Goal: Task Accomplishment & Management: Manage account settings

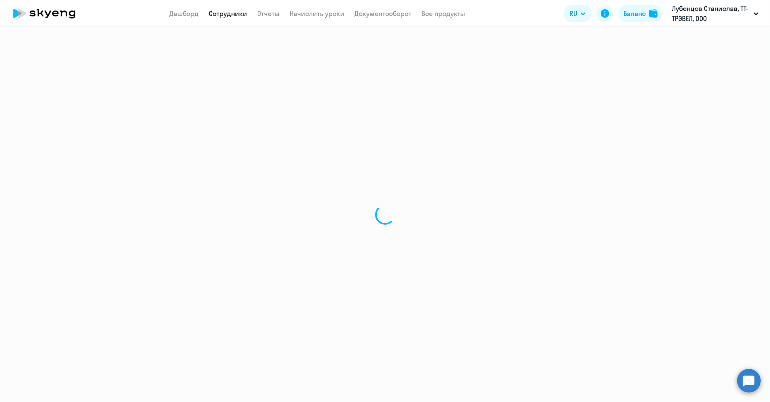
select select "30"
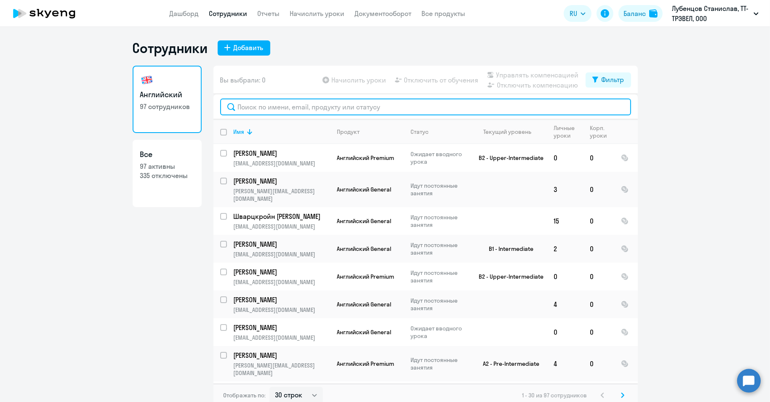
click at [288, 107] on input "text" at bounding box center [425, 106] width 411 height 17
paste input "[PERSON_NAME]"
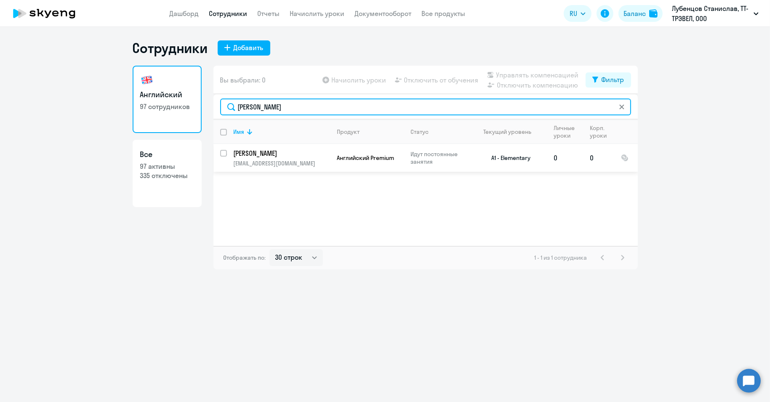
type input "[PERSON_NAME]"
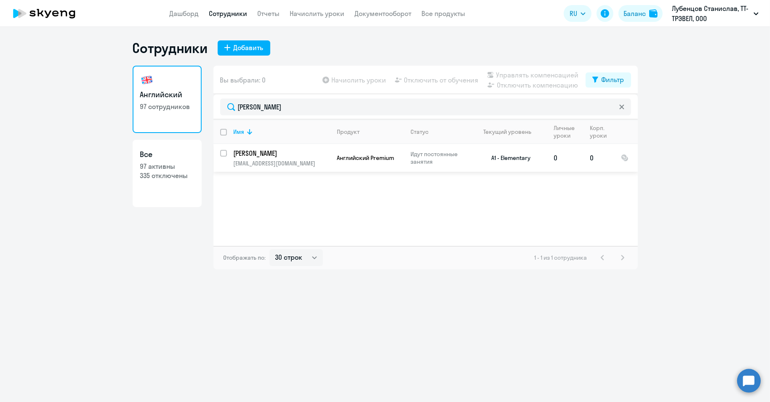
click at [224, 152] on input "select row 40736265" at bounding box center [228, 158] width 17 height 17
checkbox input "true"
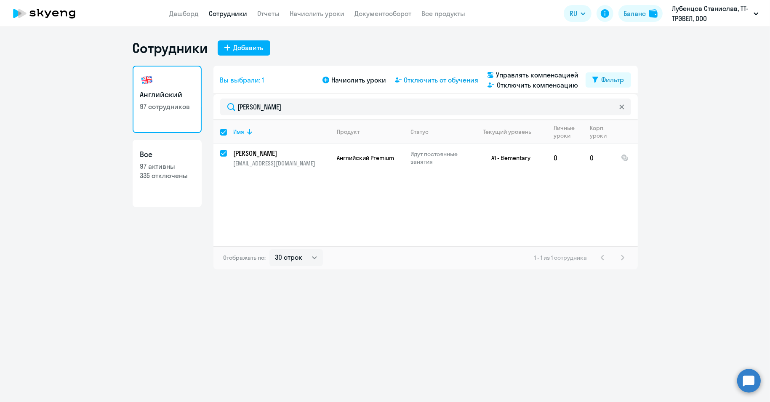
click at [448, 75] on span "Отключить от обучения" at bounding box center [441, 80] width 75 height 10
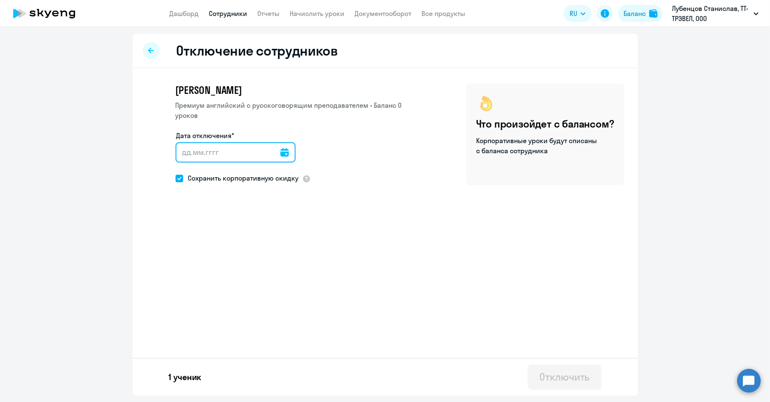
click at [247, 152] on input "Дата отключения*" at bounding box center [236, 152] width 120 height 20
click at [281, 149] on icon at bounding box center [284, 152] width 8 height 8
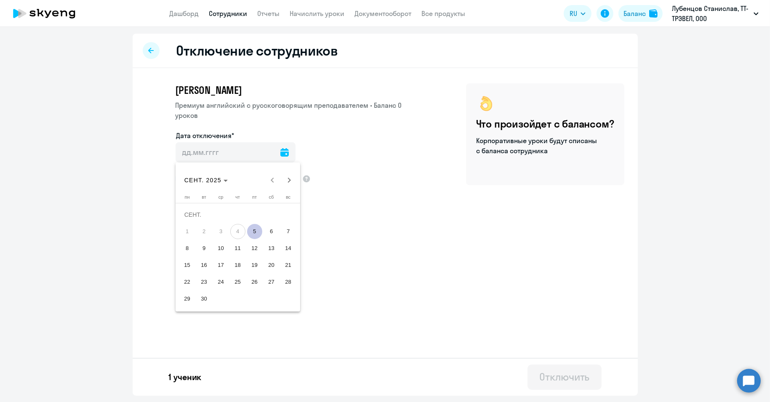
click at [258, 232] on span "5" at bounding box center [254, 231] width 15 height 15
type input "[DATE]"
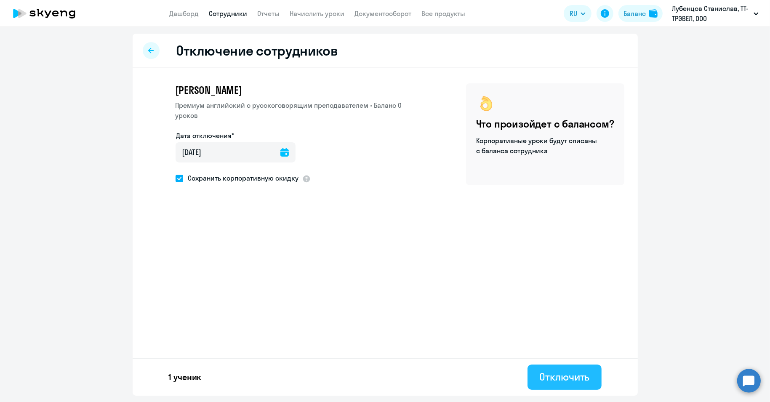
click at [556, 374] on div "Отключить" at bounding box center [564, 376] width 50 height 13
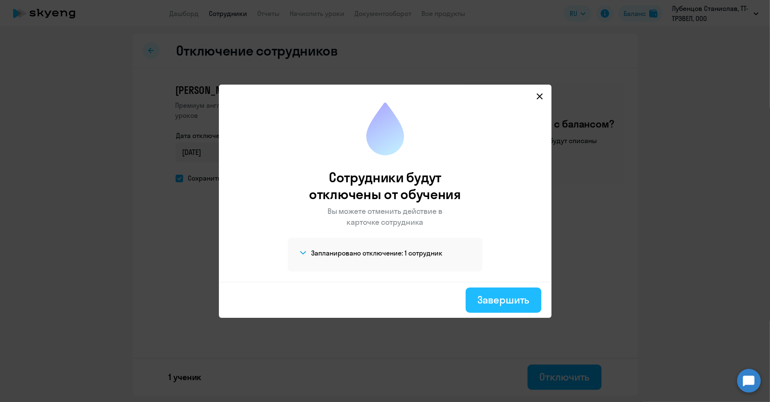
click at [509, 299] on div "Завершить" at bounding box center [503, 299] width 52 height 13
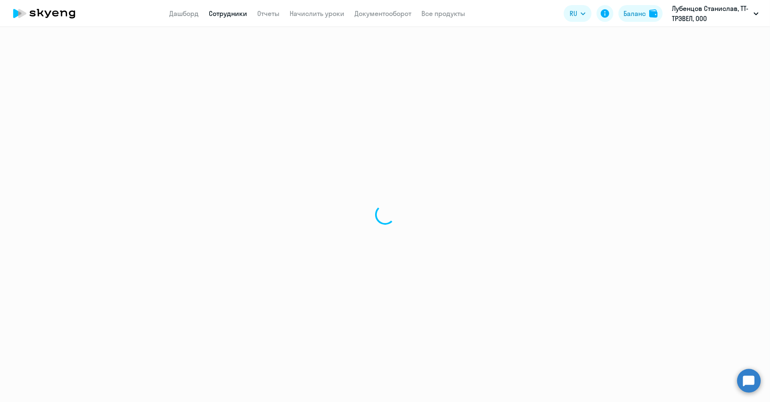
select select "30"
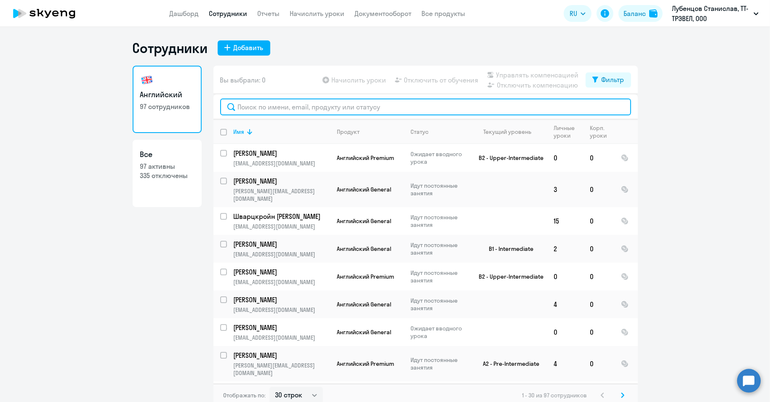
click at [277, 106] on input "text" at bounding box center [425, 106] width 411 height 17
paste input "Muzykin"
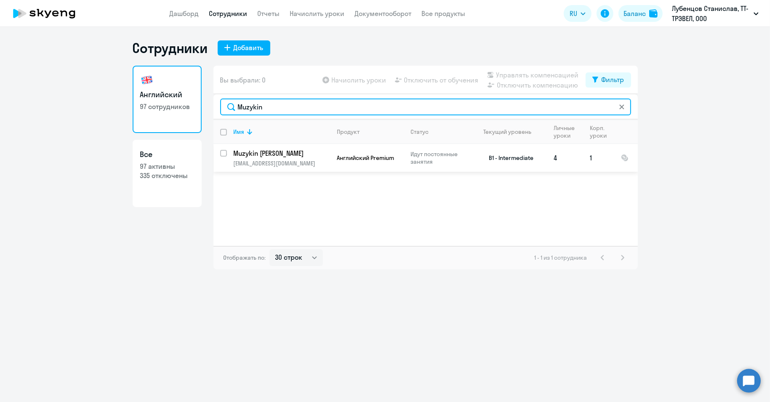
type input "Muzykin"
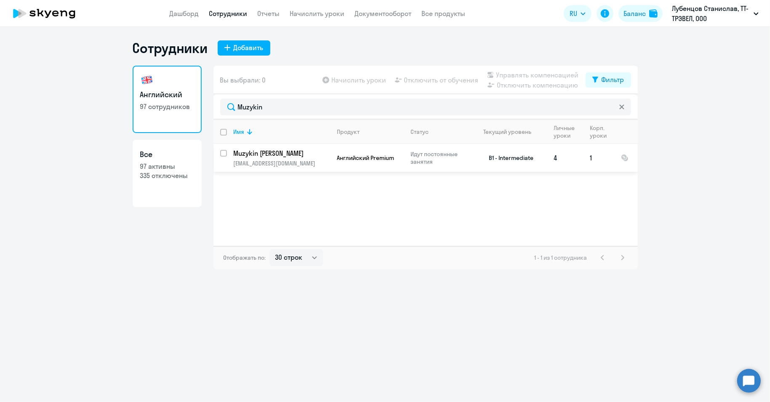
click at [224, 154] on input "select row 7618739" at bounding box center [228, 158] width 17 height 17
checkbox input "true"
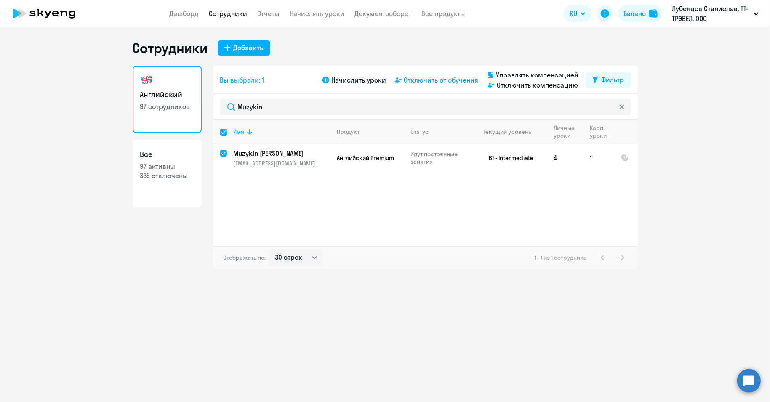
click at [440, 82] on span "Отключить от обучения" at bounding box center [441, 80] width 75 height 10
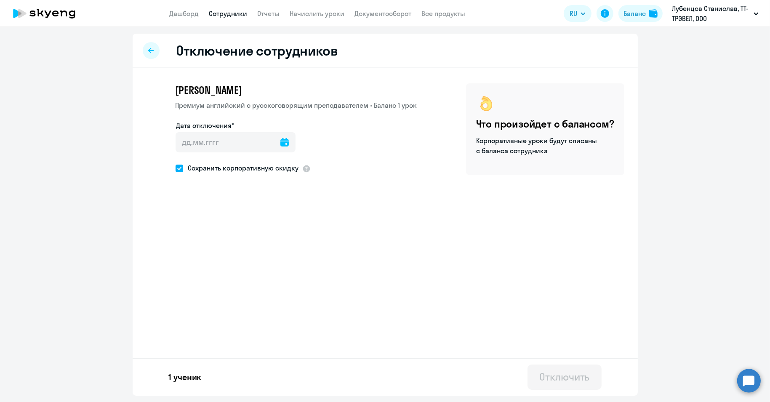
click at [280, 138] on icon at bounding box center [284, 142] width 8 height 8
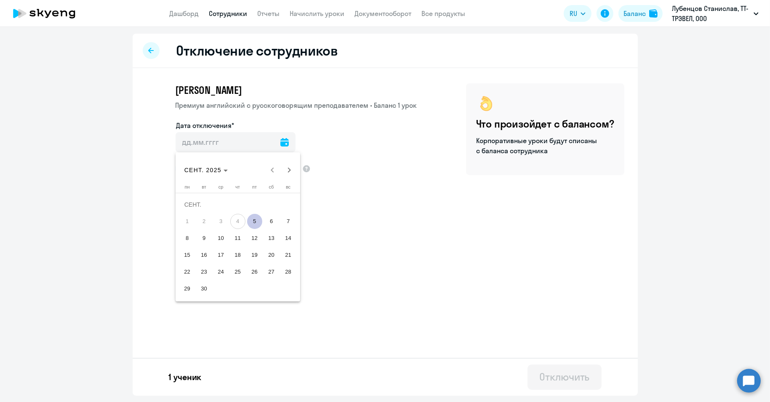
click at [255, 219] on span "5" at bounding box center [254, 221] width 15 height 15
type input "[DATE]"
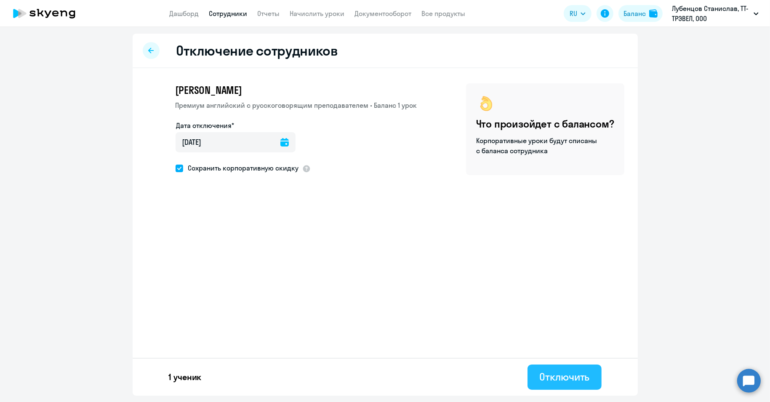
click at [556, 376] on div "Отключить" at bounding box center [564, 376] width 50 height 13
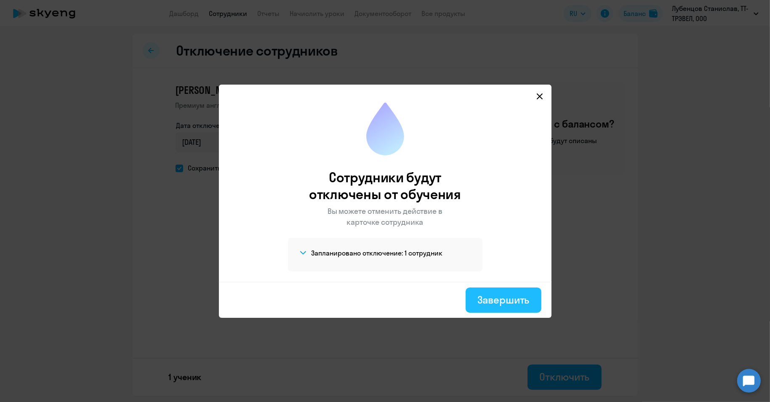
click at [512, 303] on div "Завершить" at bounding box center [503, 299] width 52 height 13
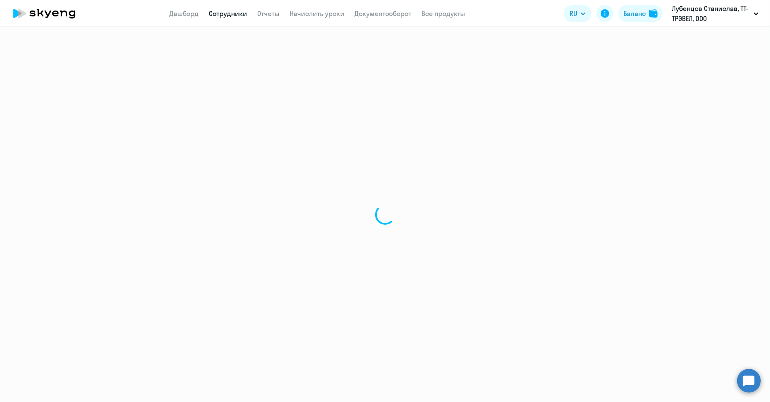
select select "30"
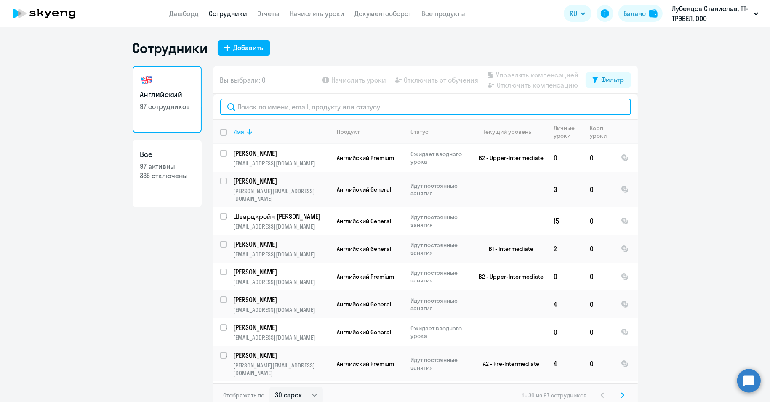
click at [255, 107] on input "text" at bounding box center [425, 106] width 411 height 17
paste input "[PERSON_NAME]"
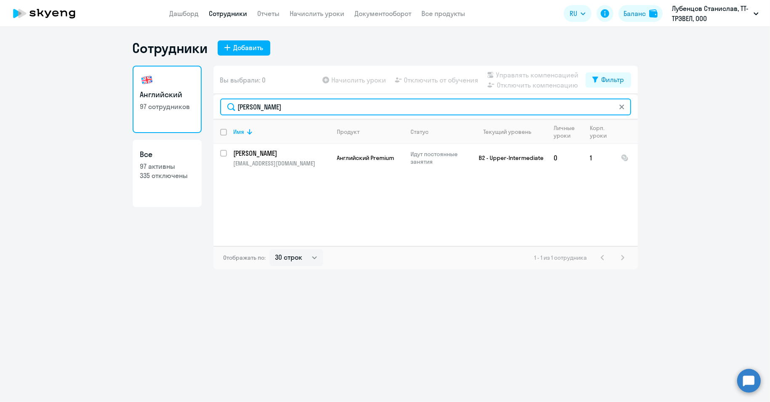
type input "[PERSON_NAME]"
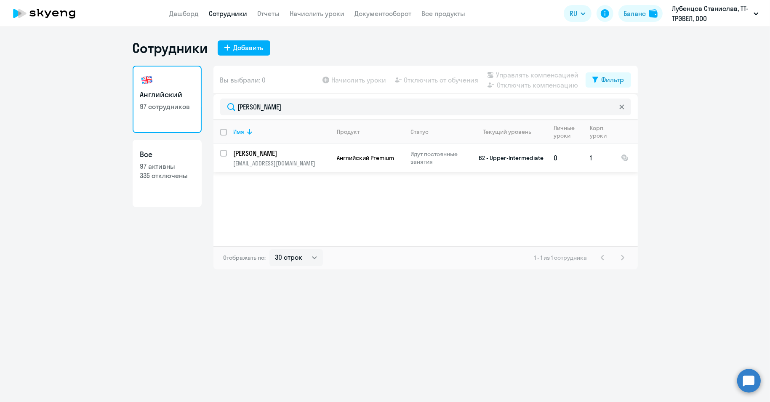
click at [224, 152] on input "select row 14577882" at bounding box center [228, 158] width 17 height 17
checkbox input "true"
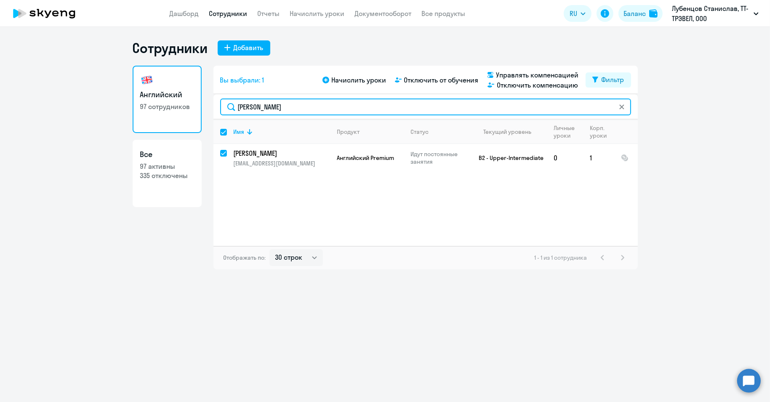
click at [255, 104] on input "[PERSON_NAME]" at bounding box center [425, 106] width 411 height 17
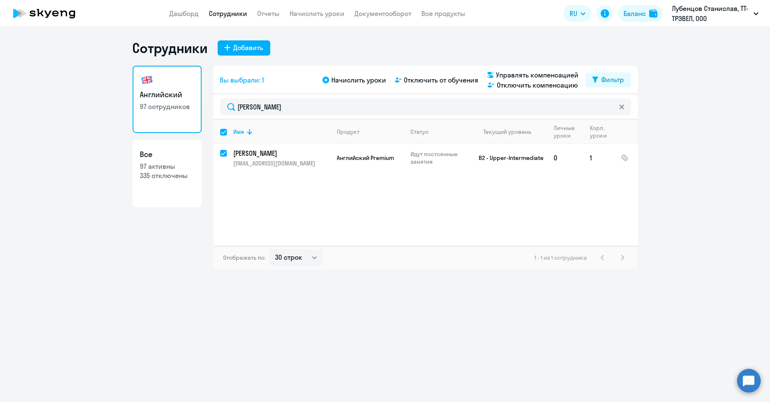
click at [297, 195] on div "Имя Продукт Статус Текущий уровень Личные уроки Корп. уроки [PERSON_NAME] [EMAI…" at bounding box center [425, 183] width 424 height 126
click at [438, 73] on div "Начислить уроки Отключить от обучения Управлять компенсацией Отключить компенса…" at bounding box center [453, 80] width 265 height 20
click at [437, 83] on span "Отключить от обучения" at bounding box center [441, 80] width 75 height 10
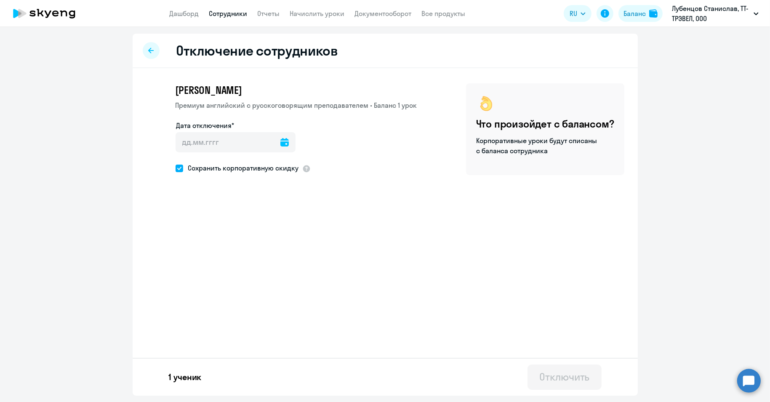
click at [280, 143] on icon at bounding box center [284, 142] width 8 height 8
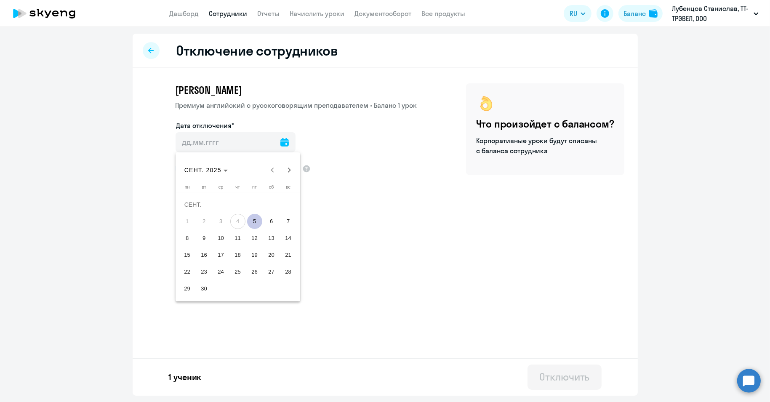
click at [257, 223] on span "5" at bounding box center [254, 221] width 15 height 15
type input "[DATE]"
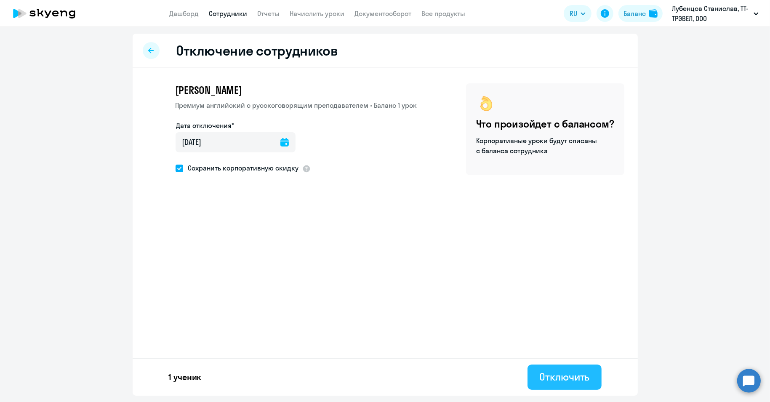
click at [561, 375] on div "Отключить" at bounding box center [564, 376] width 50 height 13
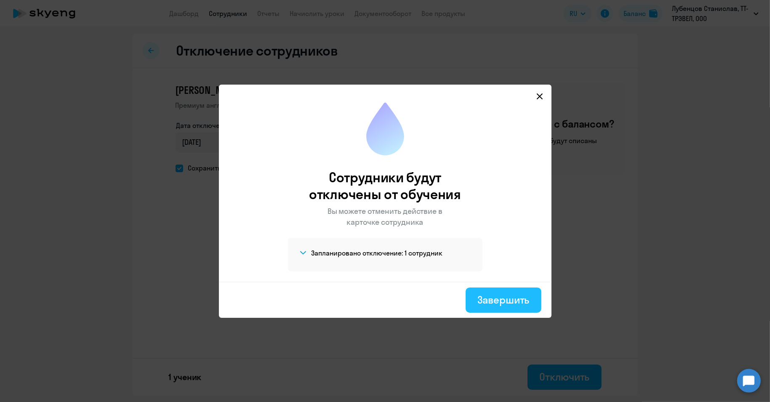
click at [500, 298] on div "Завершить" at bounding box center [503, 299] width 52 height 13
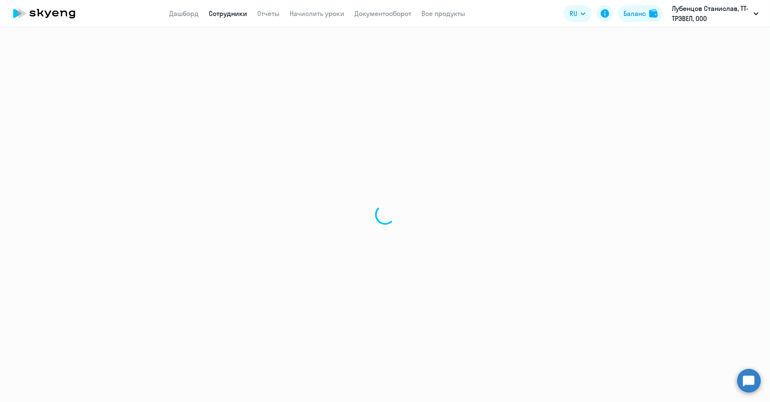
select select "30"
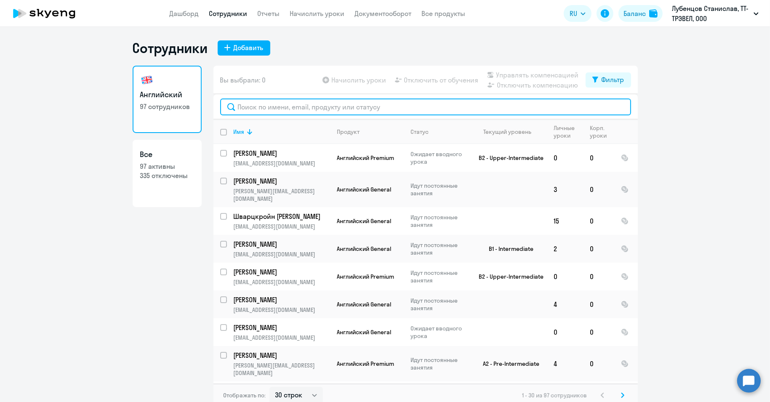
click at [250, 111] on input "text" at bounding box center [425, 106] width 411 height 17
paste input "Мороз"
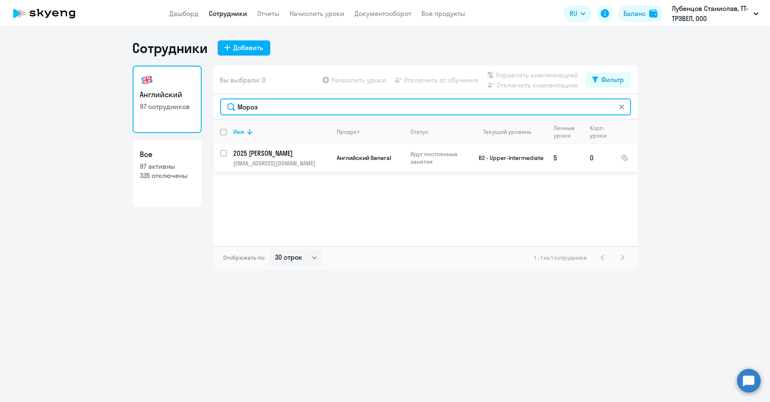
type input "Мороз"
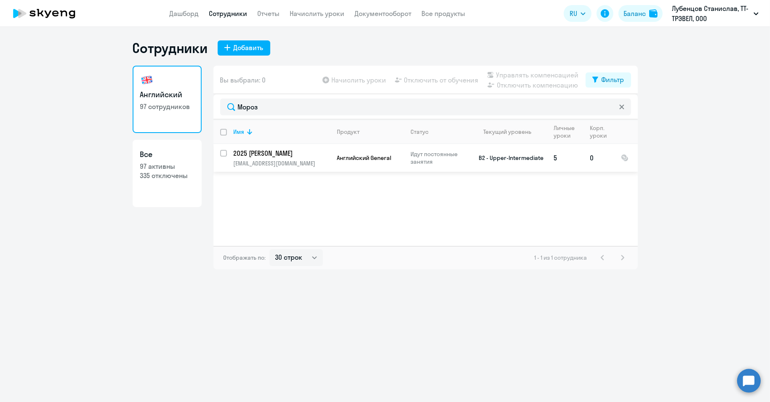
click at [224, 152] on input "select row 1501597" at bounding box center [228, 158] width 17 height 17
checkbox input "true"
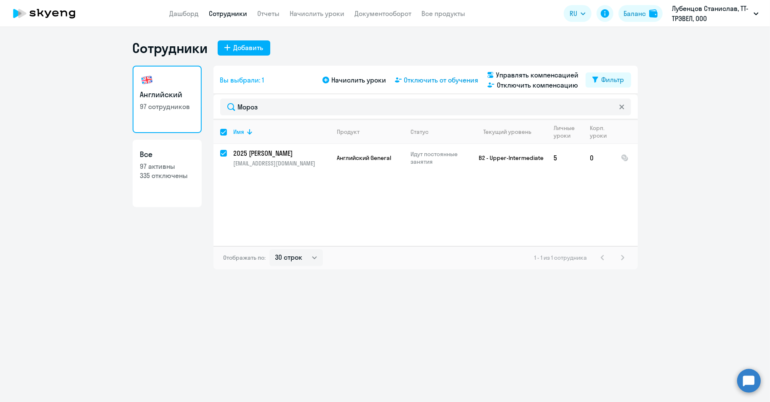
click at [431, 80] on span "Отключить от обучения" at bounding box center [441, 80] width 75 height 10
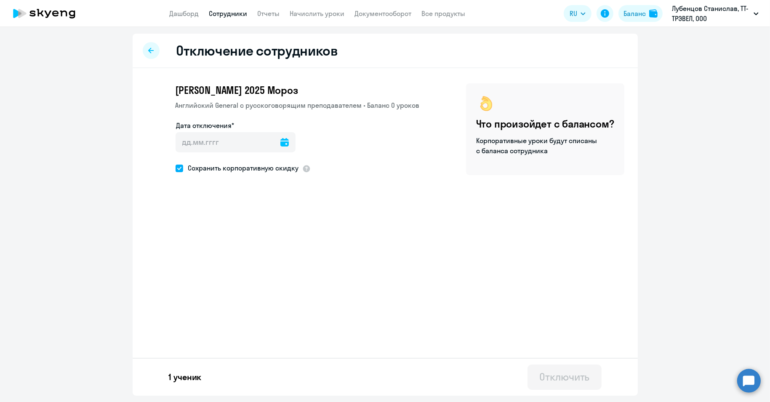
click at [280, 138] on icon at bounding box center [284, 142] width 8 height 8
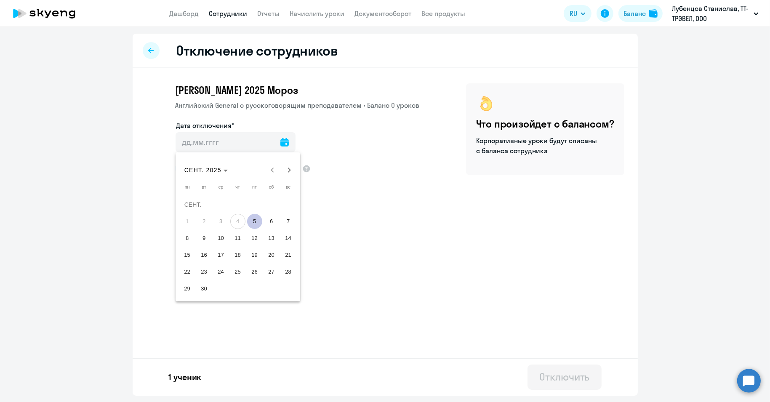
click at [255, 222] on span "5" at bounding box center [254, 221] width 15 height 15
type input "[DATE]"
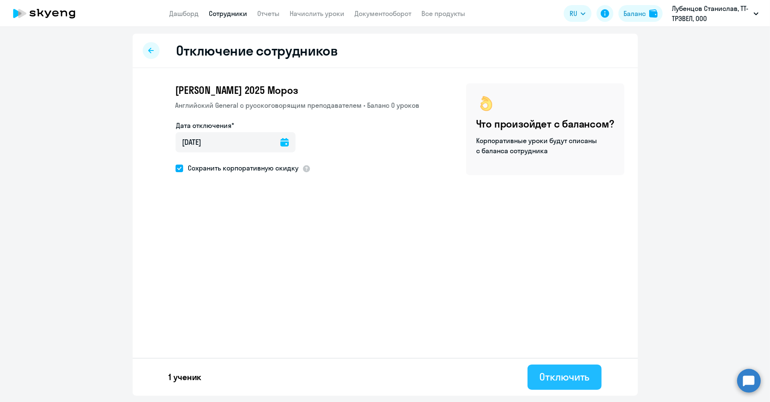
click at [573, 375] on div "Отключить" at bounding box center [564, 376] width 50 height 13
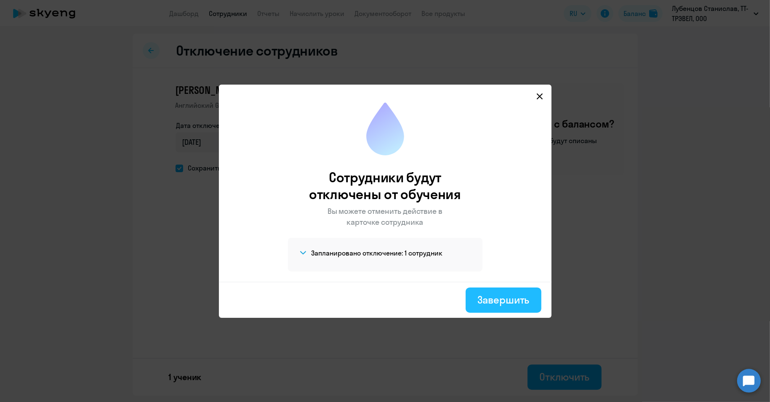
click at [519, 301] on div "Завершить" at bounding box center [503, 299] width 52 height 13
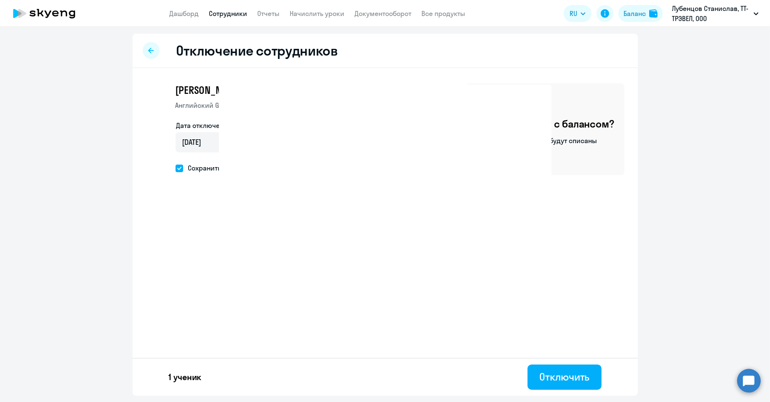
select select "30"
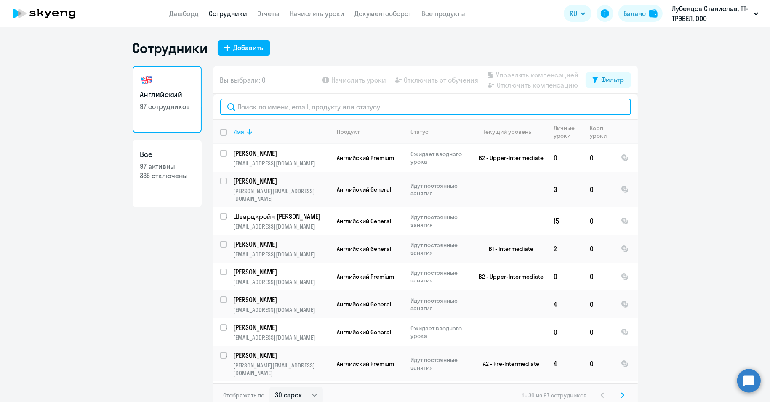
click at [271, 109] on input "text" at bounding box center [425, 106] width 411 height 17
paste input "[PERSON_NAME]"
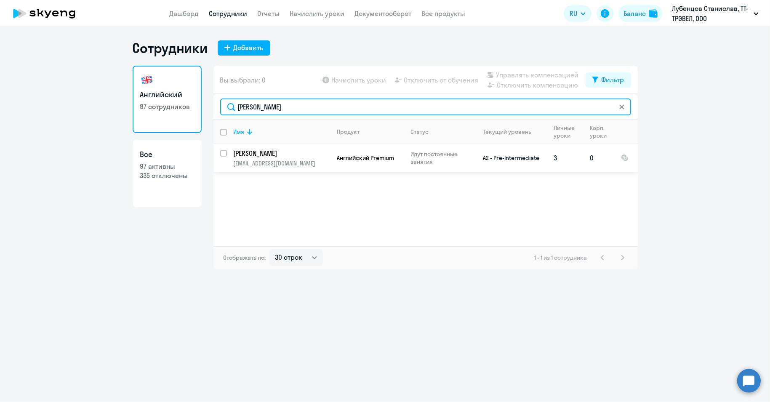
type input "[PERSON_NAME]"
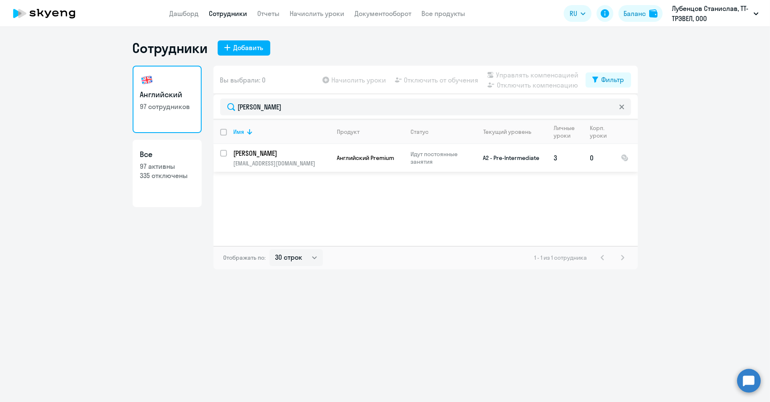
click at [224, 152] on input "select row 40122906" at bounding box center [228, 158] width 17 height 17
checkbox input "true"
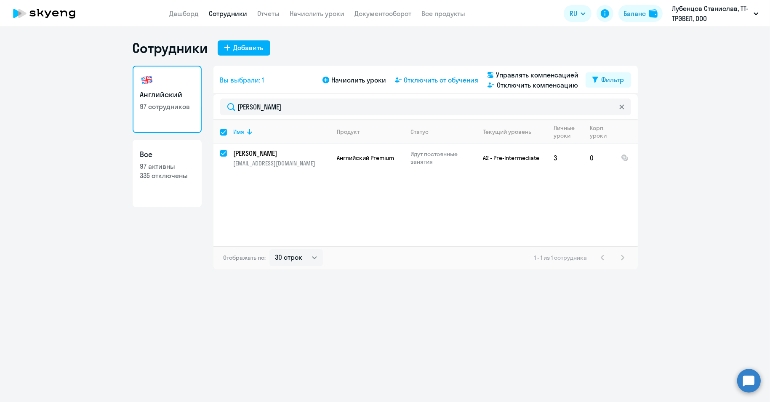
click at [429, 80] on span "Отключить от обучения" at bounding box center [441, 80] width 75 height 10
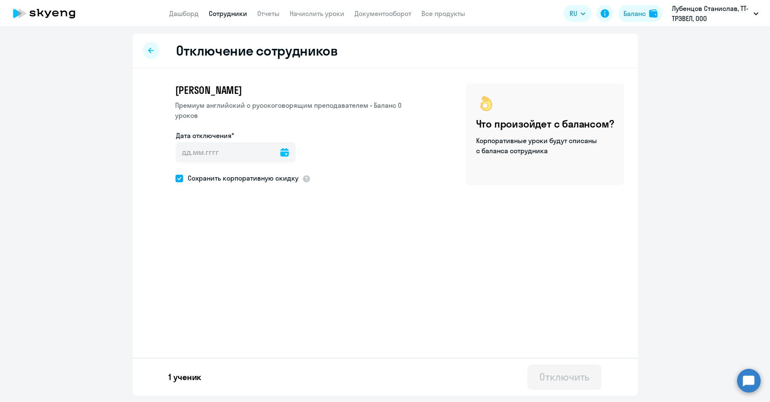
click at [282, 154] on icon at bounding box center [284, 152] width 8 height 8
click at [258, 229] on span "5" at bounding box center [254, 231] width 15 height 15
type input "[DATE]"
click at [577, 373] on div "Отключить" at bounding box center [564, 376] width 50 height 13
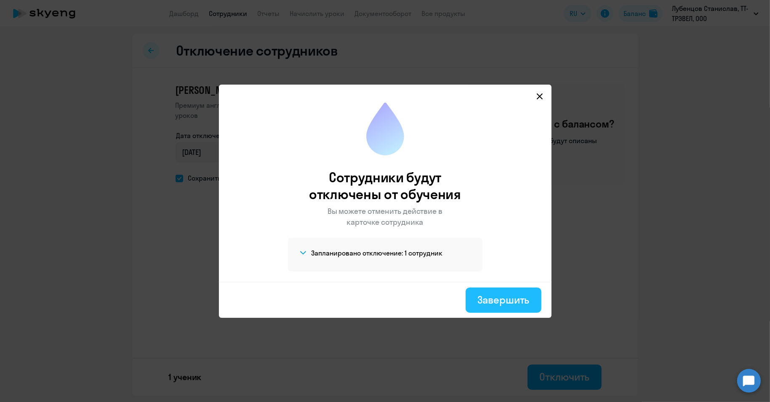
click at [501, 301] on div "Завершить" at bounding box center [503, 299] width 52 height 13
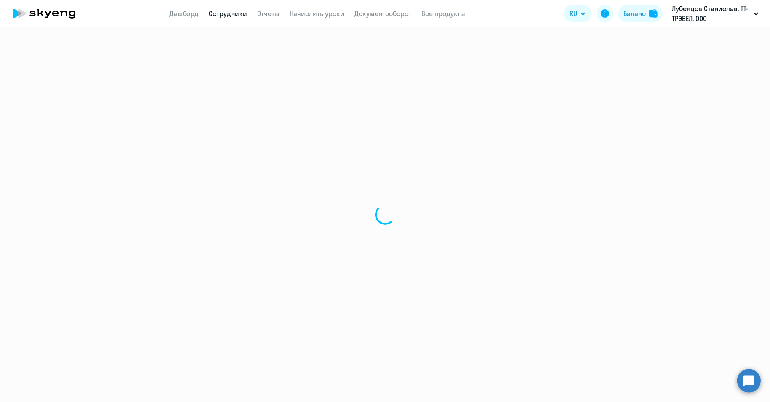
select select "30"
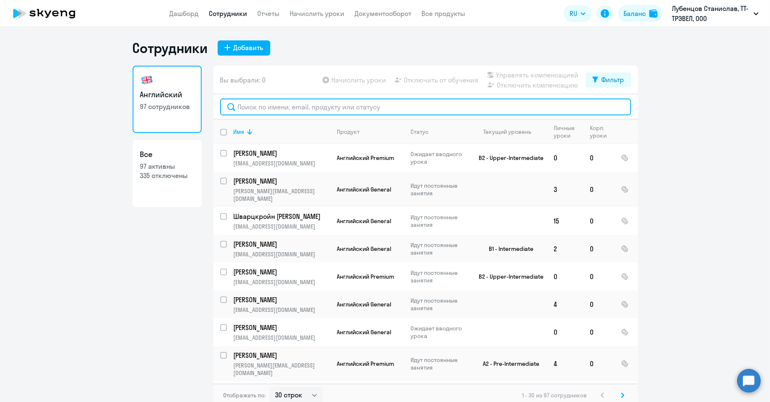
click at [266, 103] on input "text" at bounding box center [425, 106] width 411 height 17
paste input "[PERSON_NAME]"
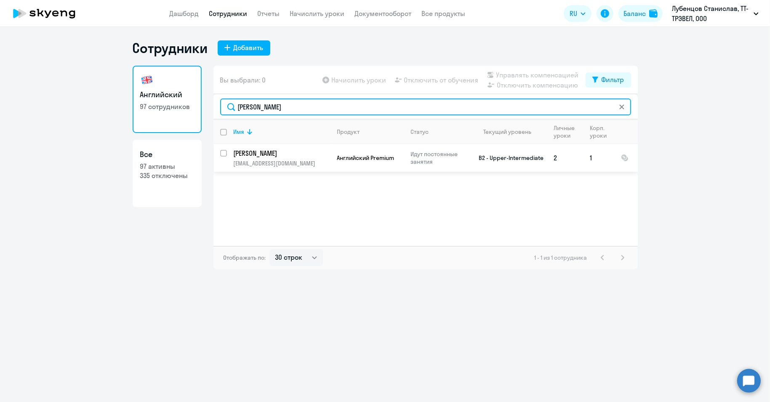
type input "[PERSON_NAME]"
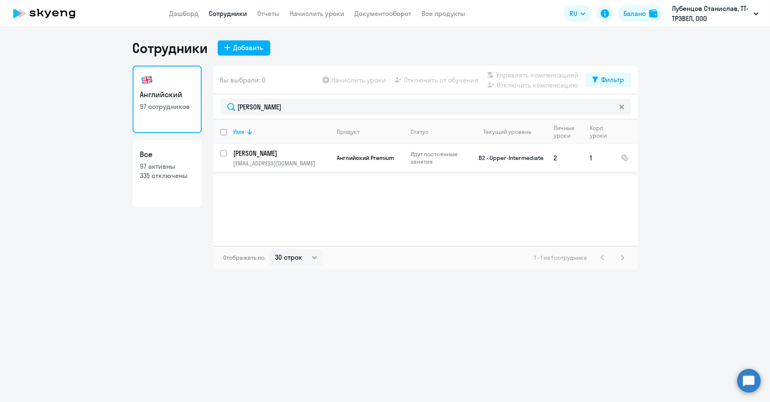
click at [222, 153] on input "select row 40114702" at bounding box center [228, 158] width 17 height 17
checkbox input "true"
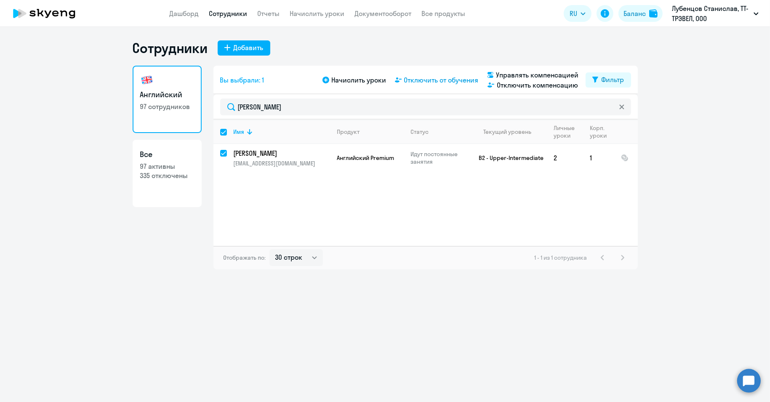
click at [433, 81] on span "Отключить от обучения" at bounding box center [441, 80] width 75 height 10
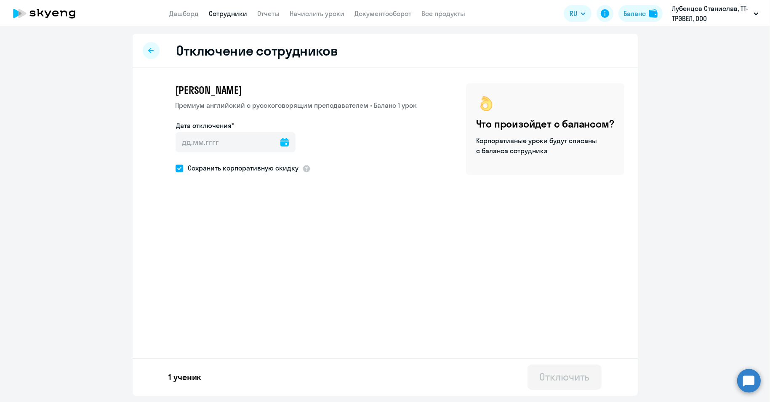
click at [280, 142] on icon at bounding box center [284, 142] width 8 height 8
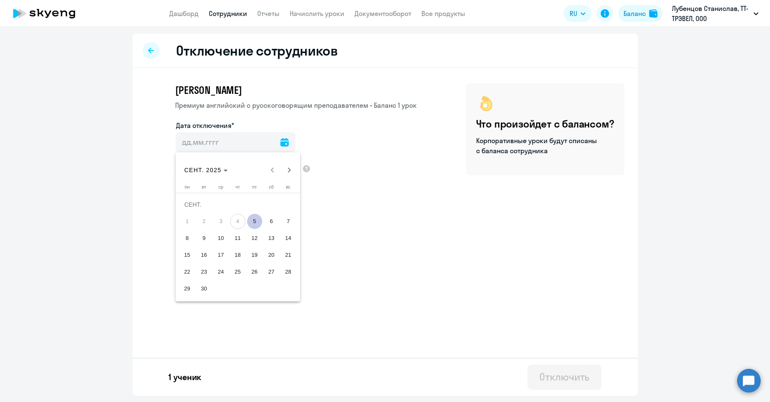
click at [254, 221] on span "5" at bounding box center [254, 221] width 15 height 15
type input "[DATE]"
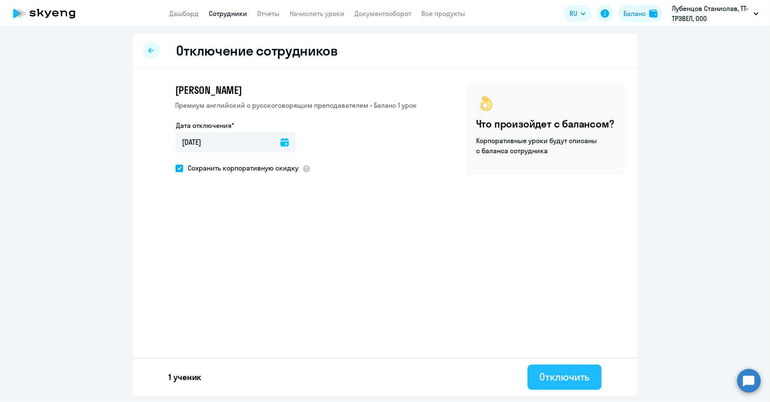
click at [562, 370] on div "Отключить" at bounding box center [564, 376] width 50 height 13
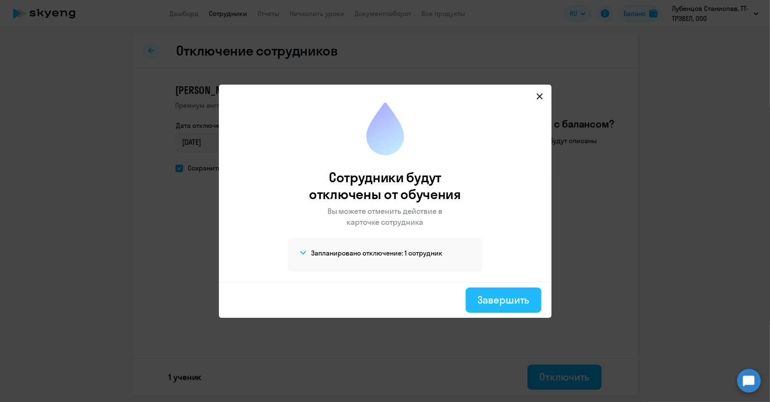
click at [503, 303] on div "Завершить" at bounding box center [503, 299] width 52 height 13
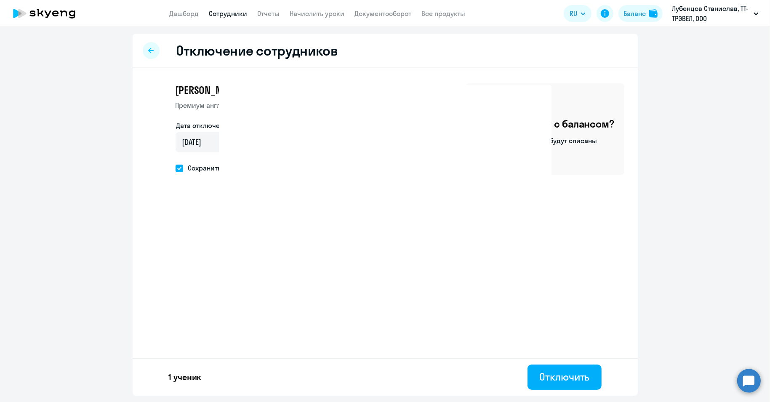
select select "30"
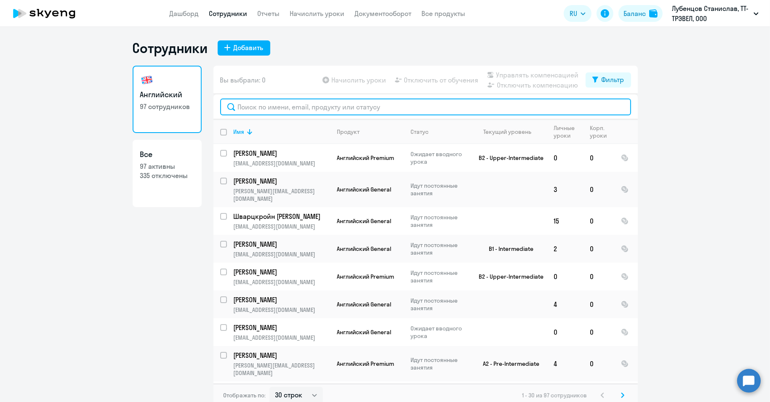
click at [287, 104] on input "text" at bounding box center [425, 106] width 411 height 17
paste input "[PERSON_NAME]"
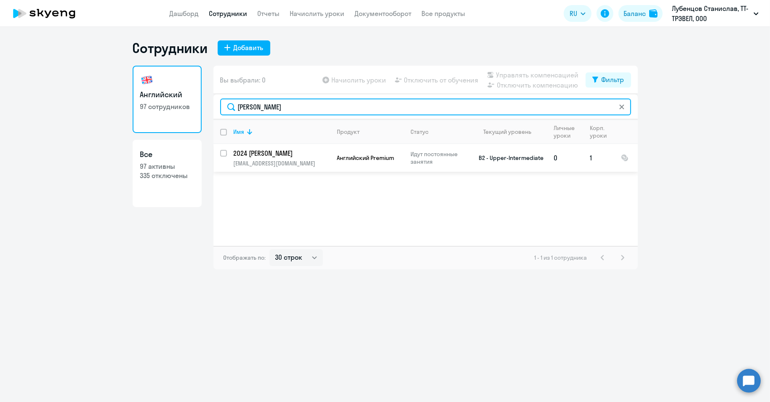
type input "[PERSON_NAME]"
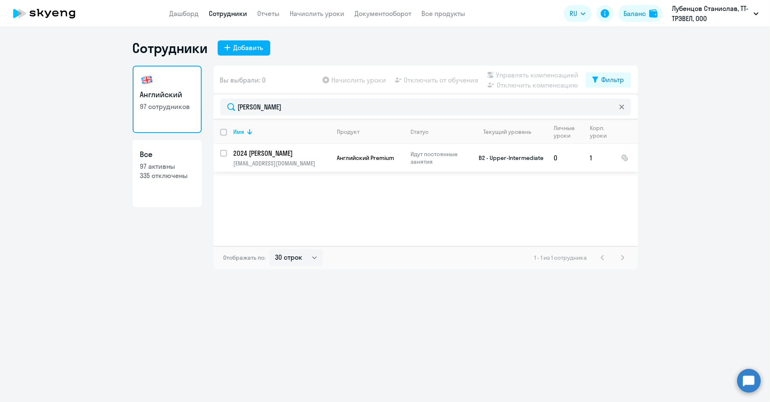
click at [221, 153] on input "select row 13269346" at bounding box center [228, 158] width 17 height 17
checkbox input "true"
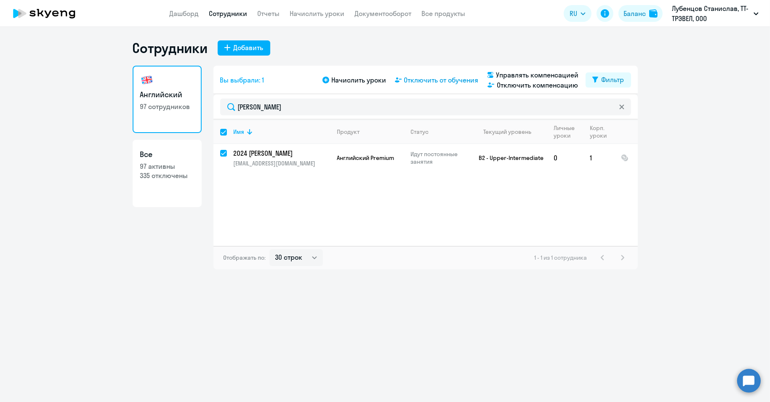
click at [437, 81] on span "Отключить от обучения" at bounding box center [441, 80] width 75 height 10
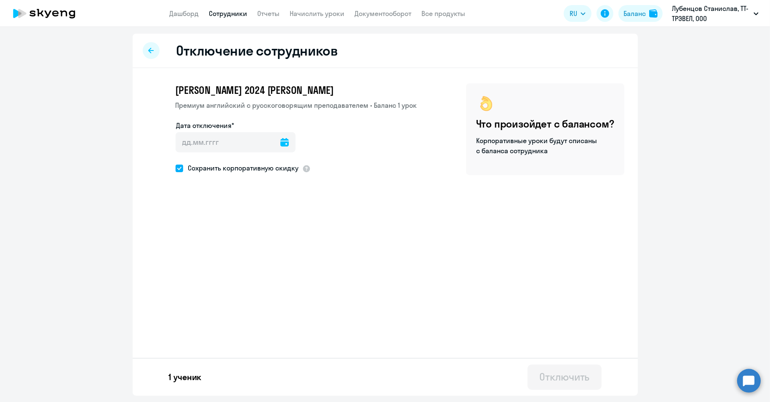
click at [149, 46] on div at bounding box center [151, 50] width 17 height 17
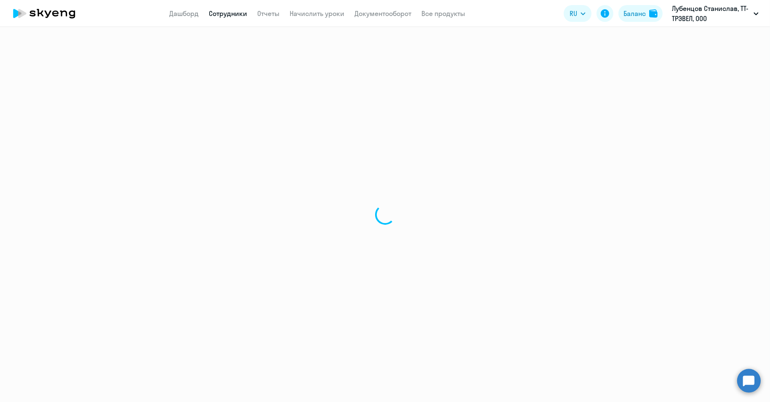
select select "30"
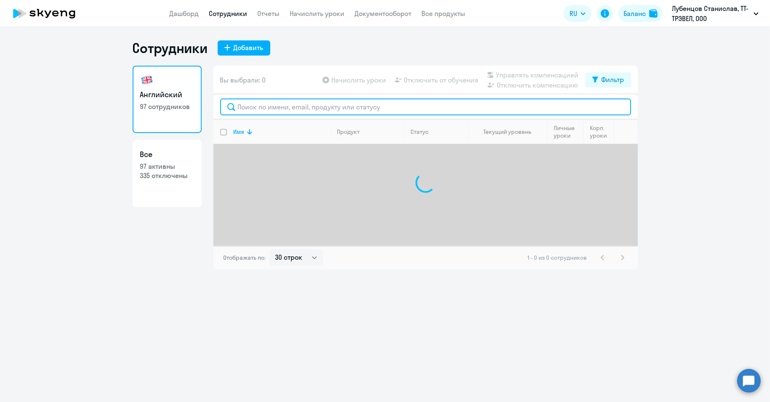
click at [297, 109] on input "text" at bounding box center [425, 106] width 411 height 17
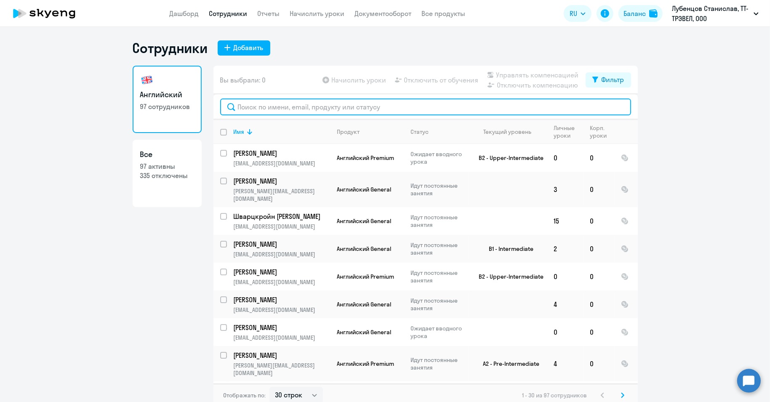
paste input "[PERSON_NAME]"
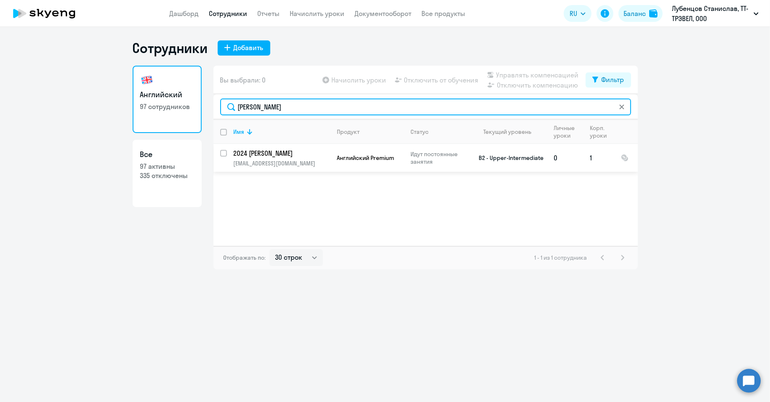
type input "[PERSON_NAME]"
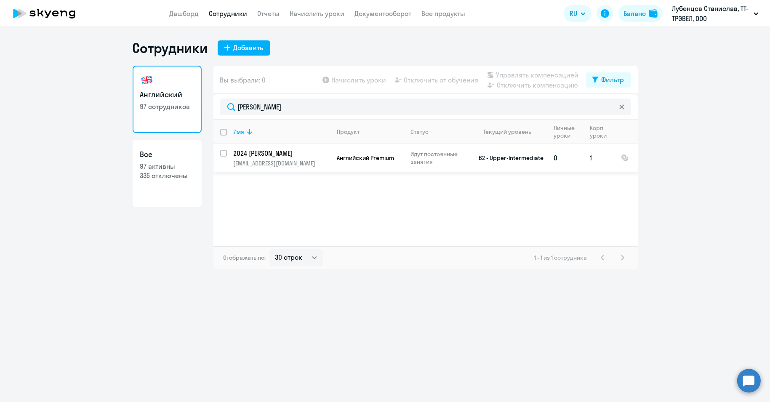
click at [222, 150] on input "select row 13269346" at bounding box center [228, 158] width 17 height 17
checkbox input "true"
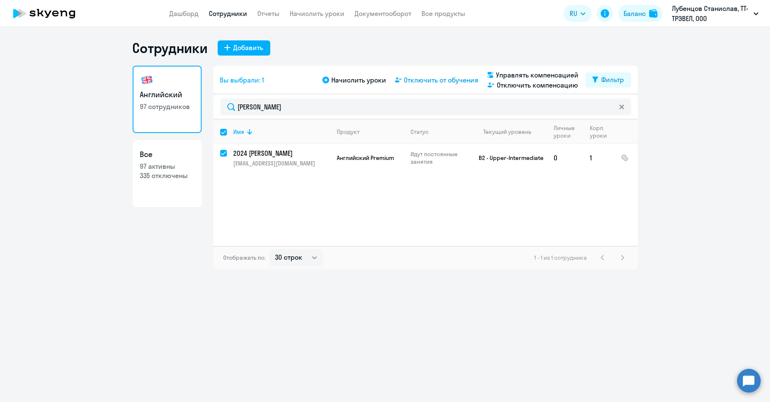
click at [436, 80] on span "Отключить от обучения" at bounding box center [441, 80] width 75 height 10
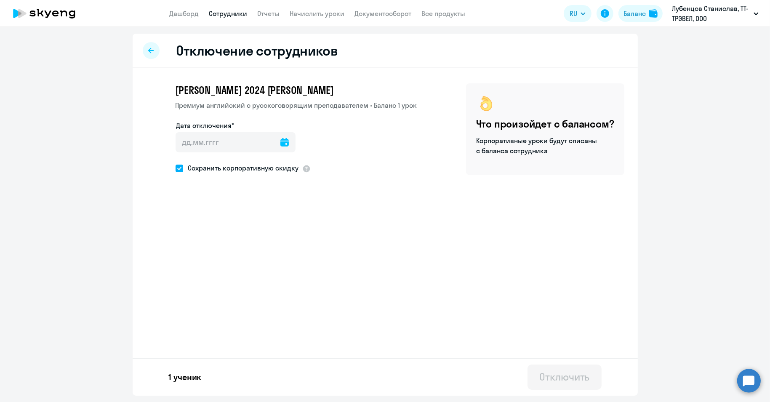
click at [283, 141] on icon at bounding box center [284, 142] width 8 height 8
click at [189, 236] on span "8" at bounding box center [187, 238] width 15 height 15
type input "[DATE]"
click at [281, 141] on icon at bounding box center [284, 142] width 8 height 8
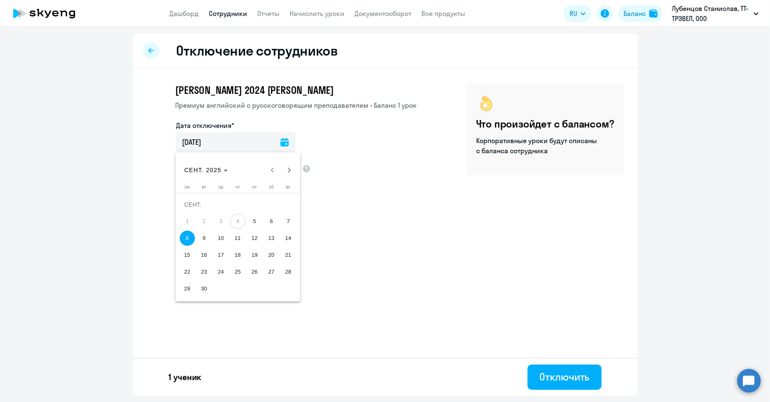
click at [188, 236] on span "8" at bounding box center [187, 238] width 15 height 15
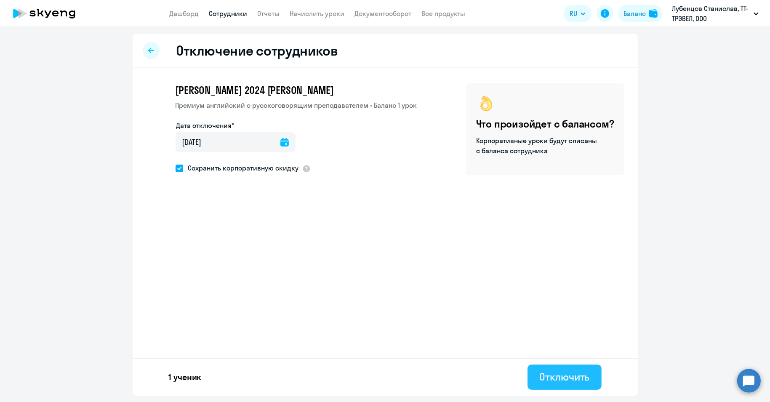
click at [548, 380] on div "Отключить" at bounding box center [564, 376] width 50 height 13
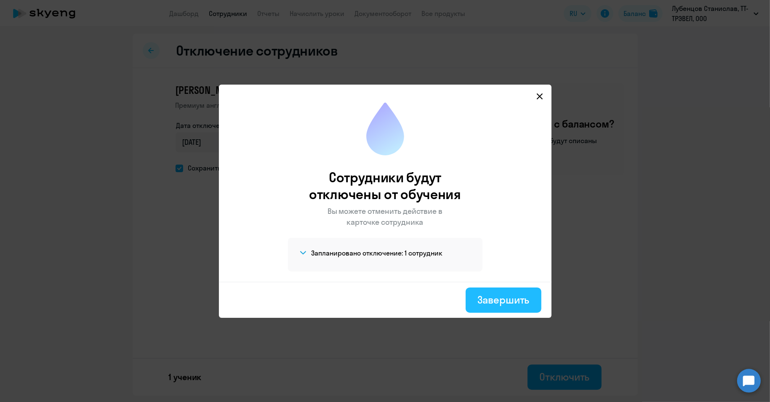
click at [497, 293] on div "Завершить" at bounding box center [503, 299] width 52 height 13
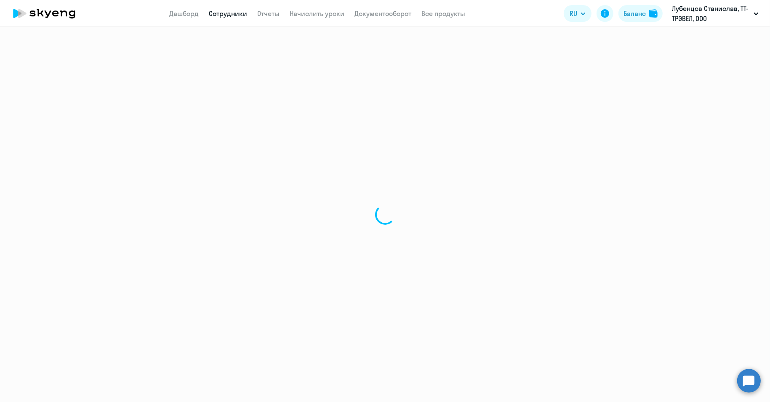
select select "30"
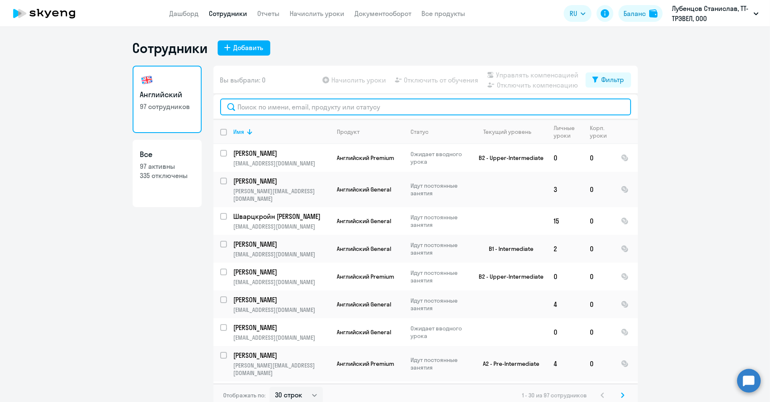
click at [246, 108] on input "text" at bounding box center [425, 106] width 411 height 17
paste input "[PERSON_NAME]"
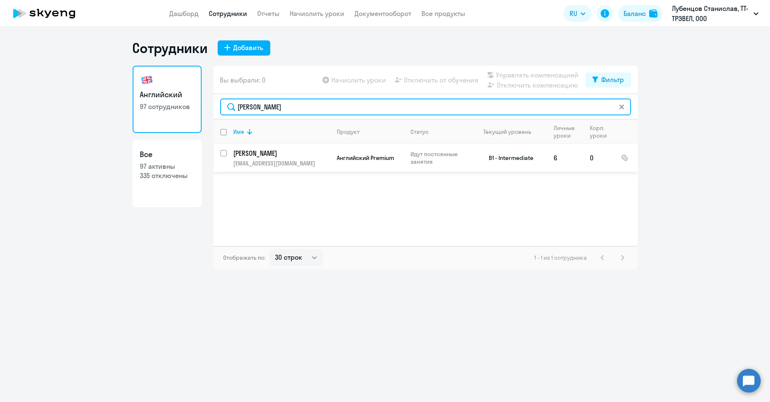
type input "[PERSON_NAME]"
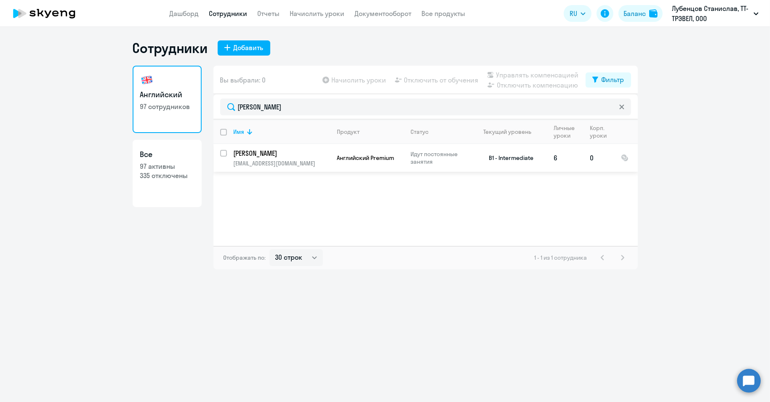
click at [222, 154] on input "select row 16562687" at bounding box center [228, 158] width 17 height 17
checkbox input "true"
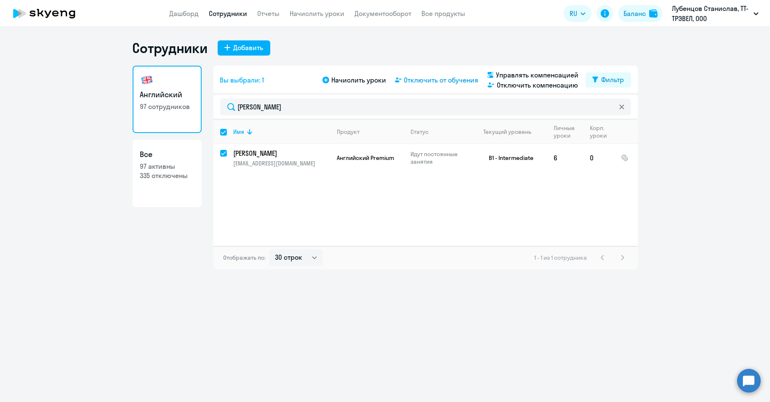
click at [430, 75] on span "Отключить от обучения" at bounding box center [441, 80] width 75 height 10
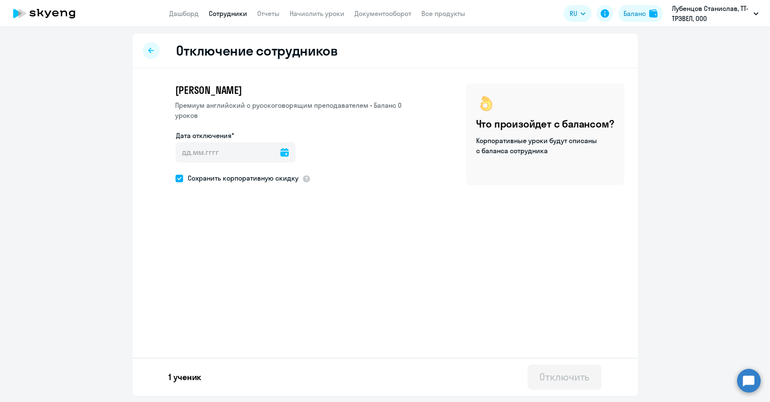
click at [280, 153] on icon at bounding box center [284, 152] width 8 height 8
click at [251, 232] on span "5" at bounding box center [254, 231] width 15 height 15
type input "[DATE]"
click at [572, 377] on div "Отключить" at bounding box center [564, 376] width 50 height 13
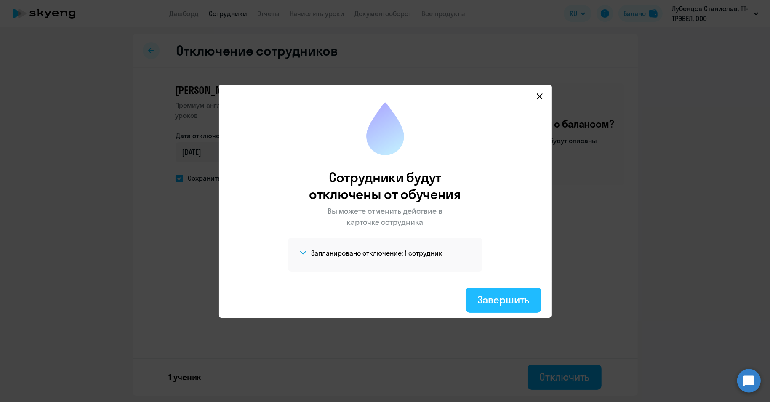
click at [502, 293] on div "Завершить" at bounding box center [503, 299] width 52 height 13
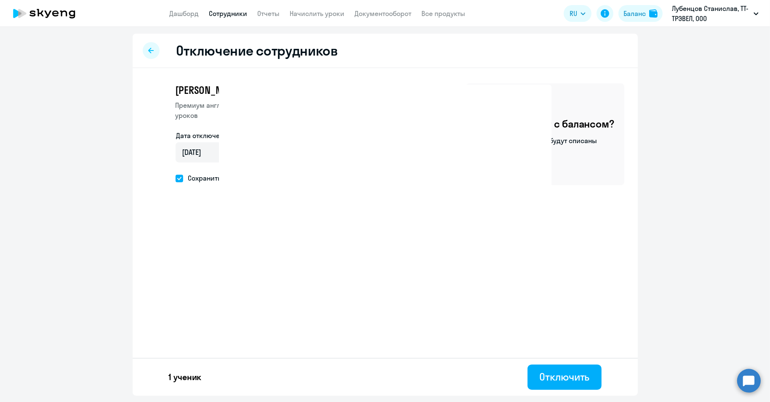
select select "30"
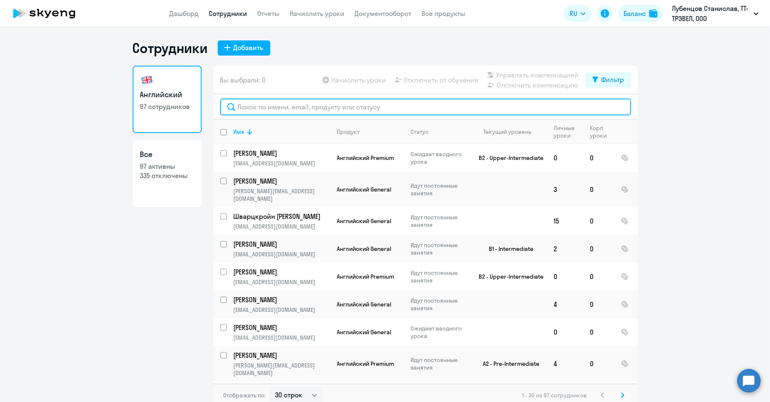
click at [248, 110] on input "text" at bounding box center [425, 106] width 411 height 17
paste input "[PERSON_NAME]"
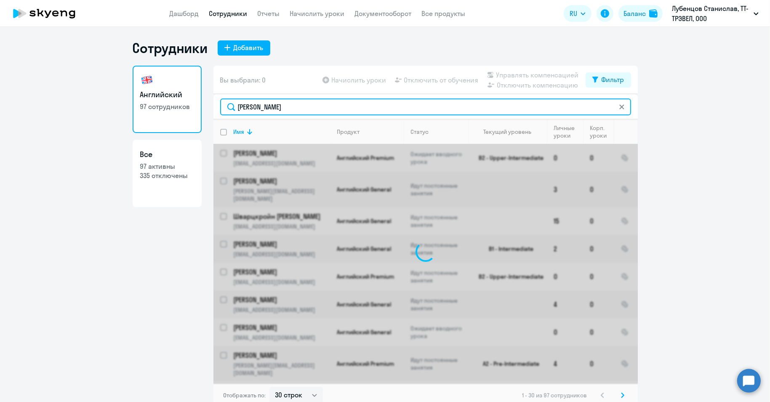
type input "[PERSON_NAME]"
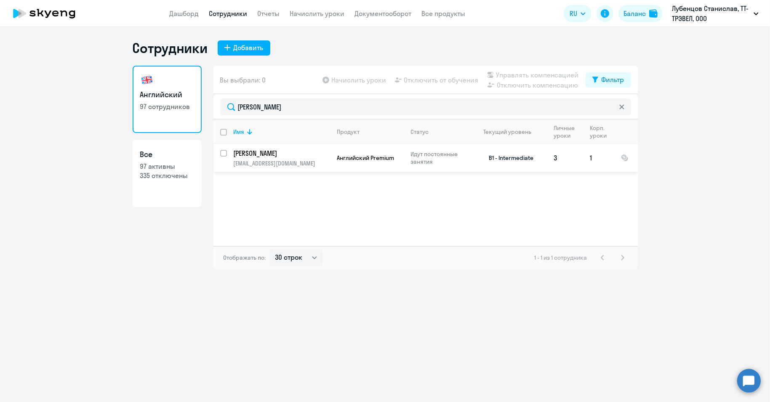
click at [225, 151] on input "select row 13832620" at bounding box center [228, 158] width 17 height 17
checkbox input "true"
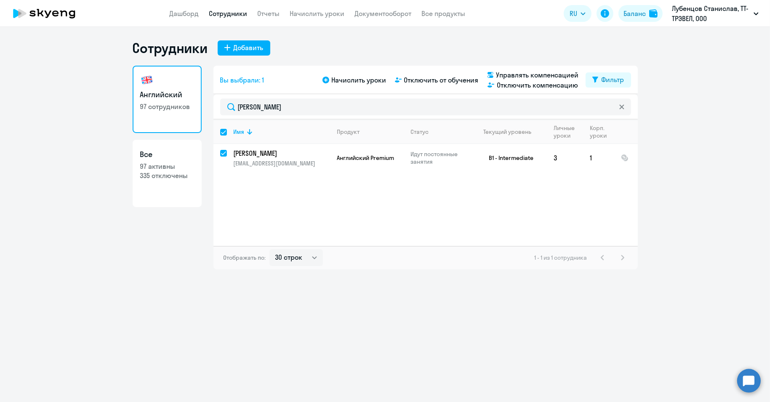
click at [443, 73] on div "Начислить уроки Отключить от обучения Управлять компенсацией Отключить компенса…" at bounding box center [453, 80] width 265 height 20
click at [446, 78] on span "Отключить от обучения" at bounding box center [441, 80] width 75 height 10
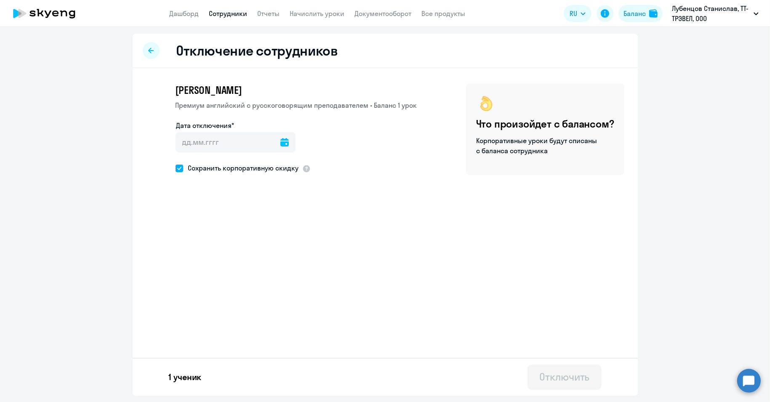
click at [281, 140] on icon at bounding box center [284, 142] width 8 height 8
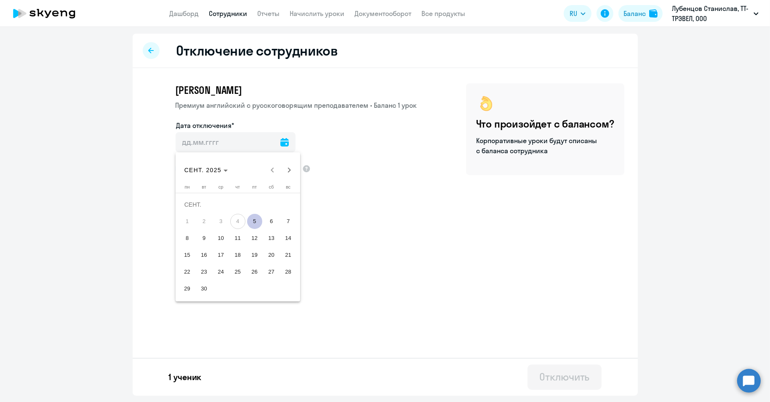
click at [205, 237] on span "9" at bounding box center [204, 238] width 15 height 15
type input "[DATE]"
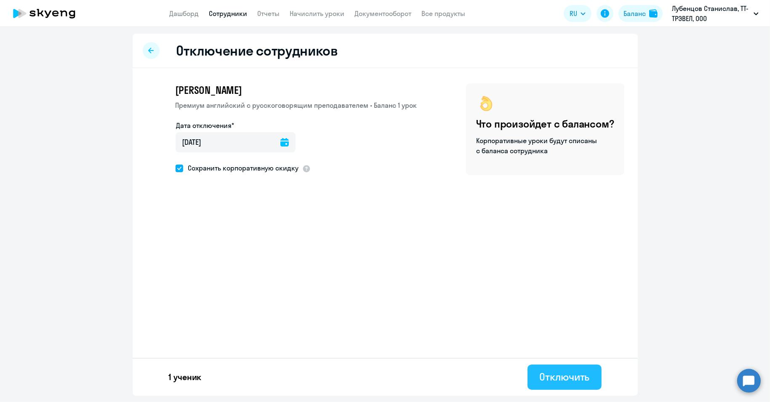
click at [567, 376] on div "Отключить" at bounding box center [564, 376] width 50 height 13
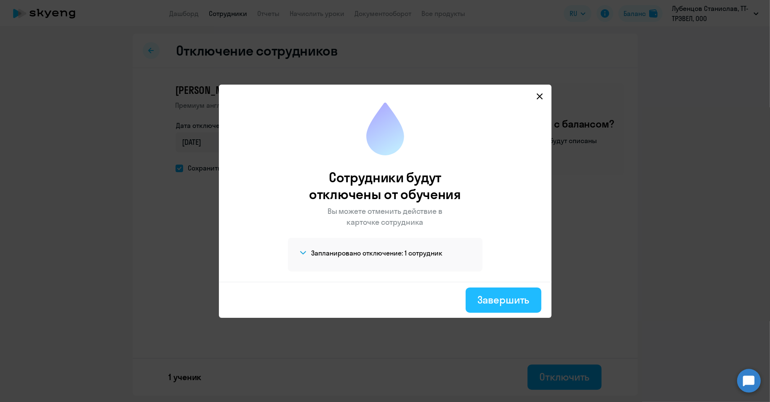
click at [492, 293] on div "Завершить" at bounding box center [503, 299] width 52 height 13
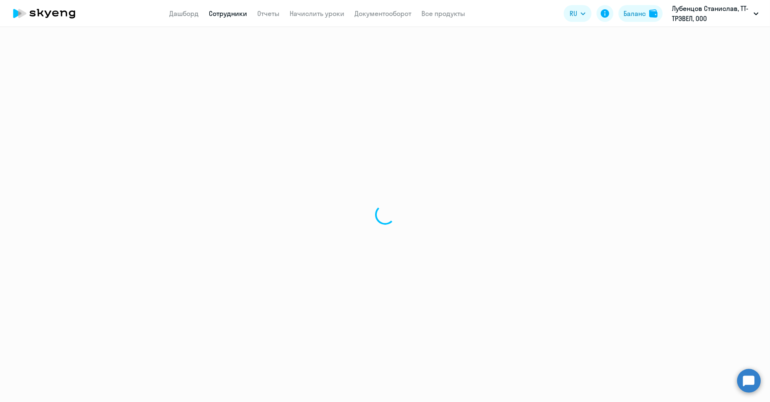
select select "30"
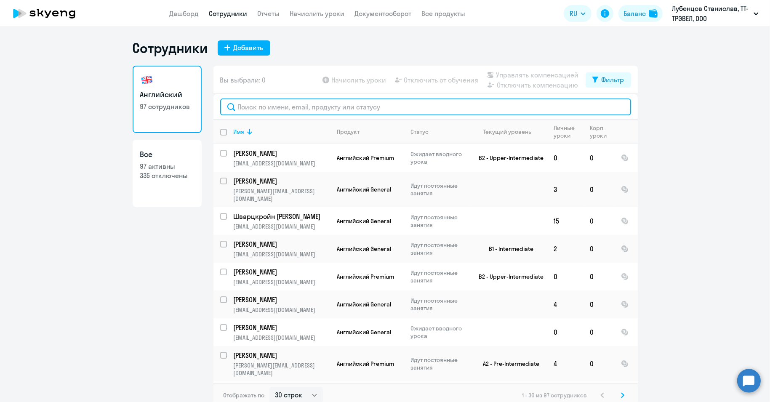
click at [255, 111] on input "text" at bounding box center [425, 106] width 411 height 17
paste input "Повесьма"
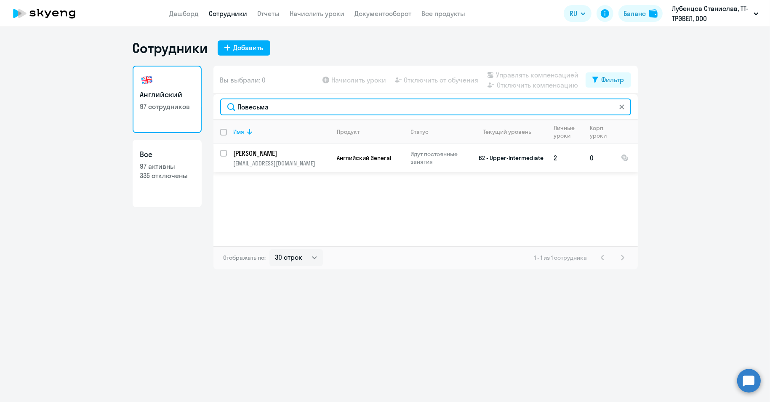
type input "Повесьма"
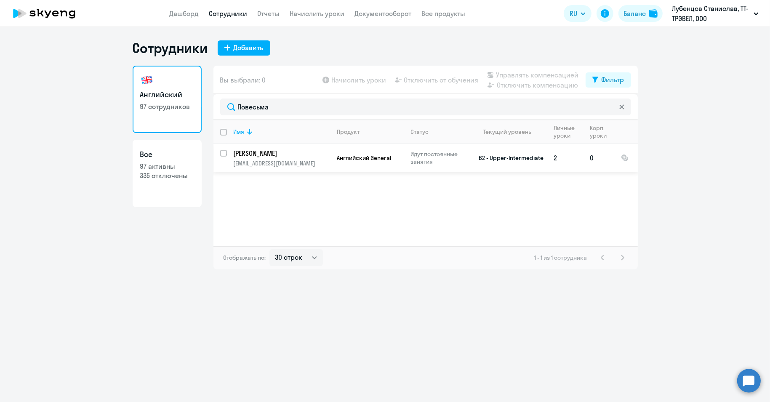
click at [223, 151] on input "select row 10850520" at bounding box center [228, 158] width 17 height 17
checkbox input "true"
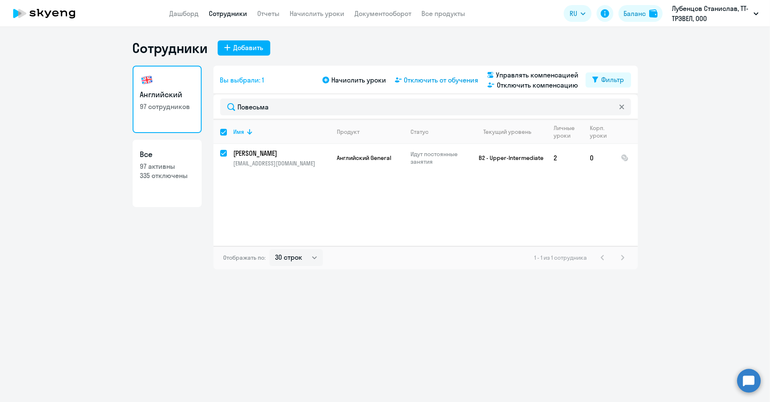
click at [437, 77] on span "Отключить от обучения" at bounding box center [441, 80] width 75 height 10
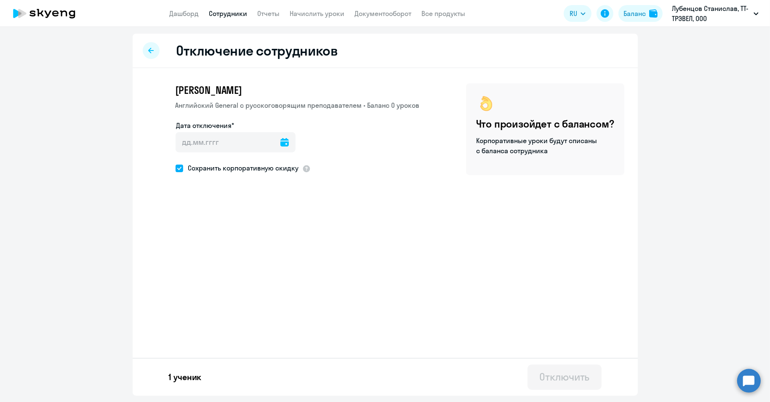
click at [280, 142] on icon at bounding box center [284, 142] width 8 height 8
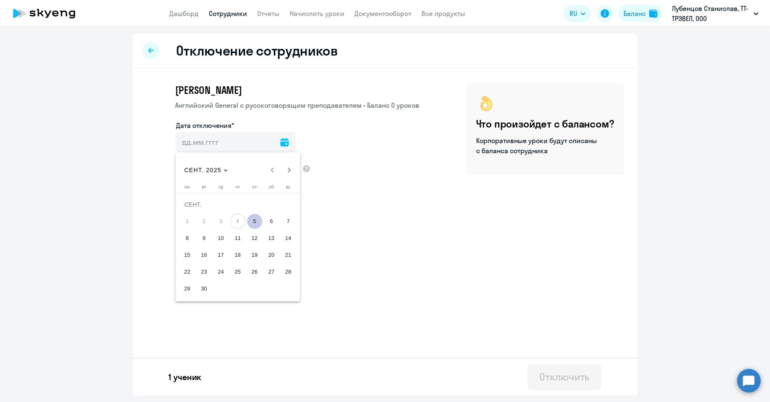
click at [258, 219] on span "5" at bounding box center [254, 221] width 15 height 15
type input "[DATE]"
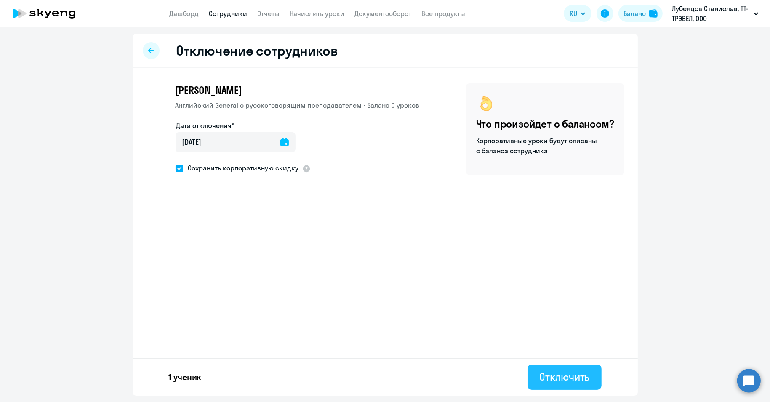
click at [571, 380] on div "Отключить" at bounding box center [564, 376] width 50 height 13
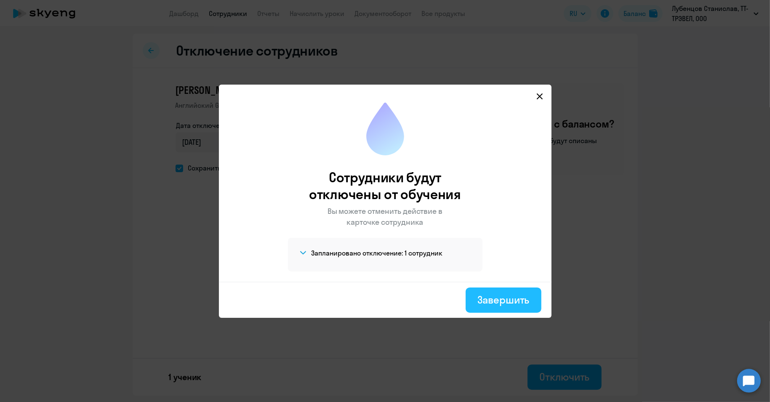
click at [503, 296] on div "Завершить" at bounding box center [503, 299] width 52 height 13
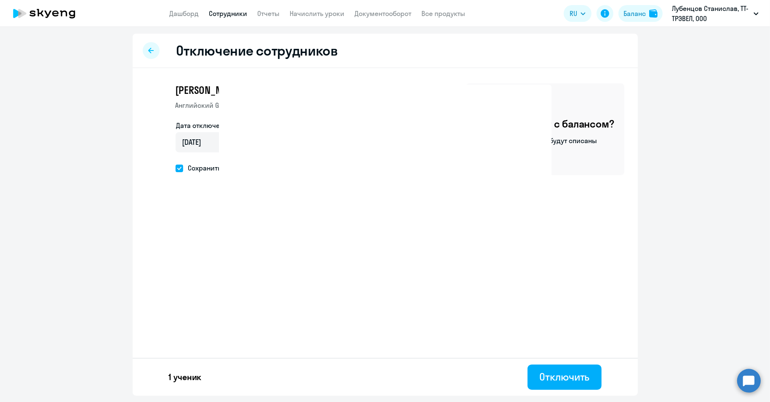
select select "30"
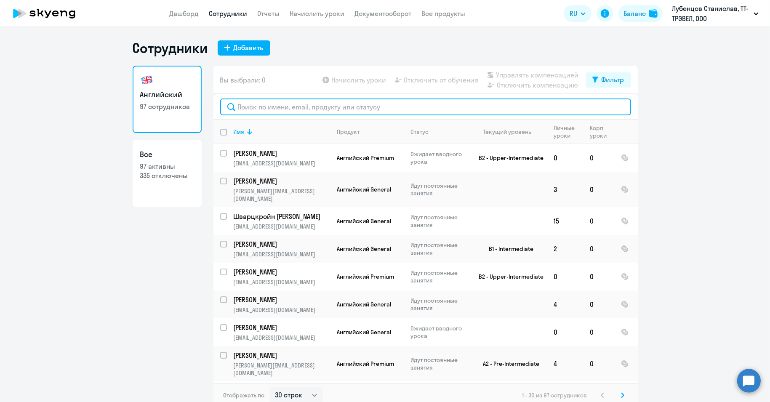
click at [264, 104] on input "text" at bounding box center [425, 106] width 411 height 17
paste input "[PERSON_NAME]"
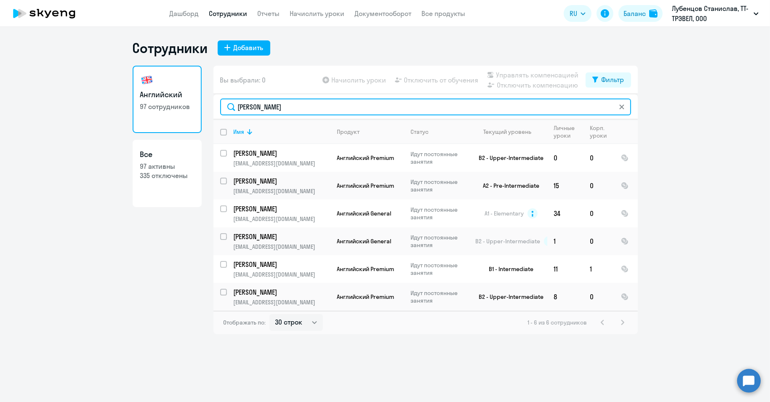
type input "[PERSON_NAME]"
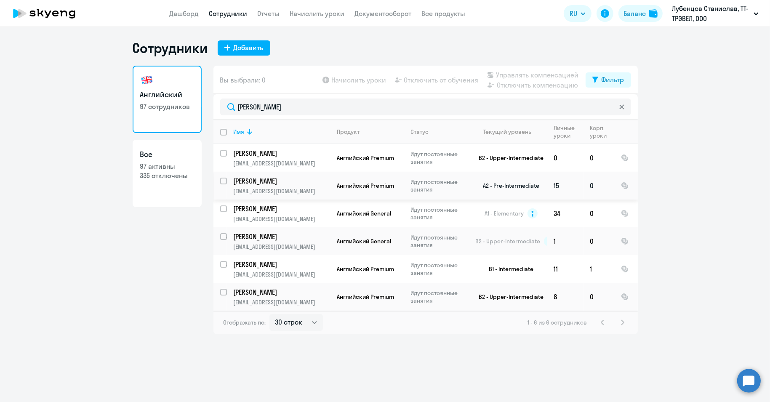
click at [224, 179] on input "select row 16570255" at bounding box center [228, 186] width 17 height 17
checkbox input "true"
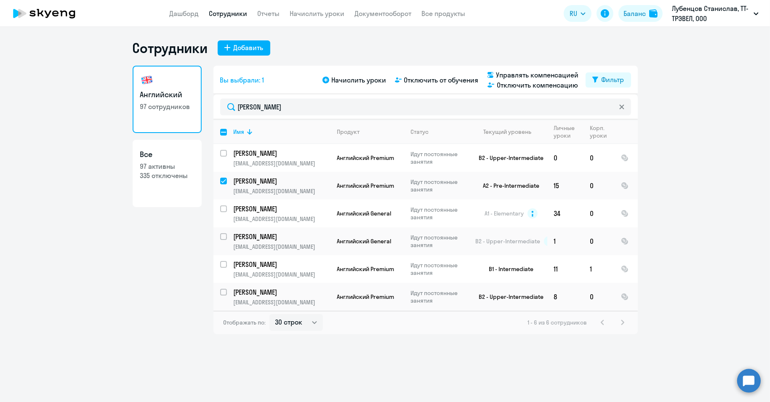
click at [423, 74] on div "Начислить уроки Отключить от обучения Управлять компенсацией Отключить компенса…" at bounding box center [453, 80] width 265 height 20
click at [423, 80] on span "Отключить от обучения" at bounding box center [441, 80] width 75 height 10
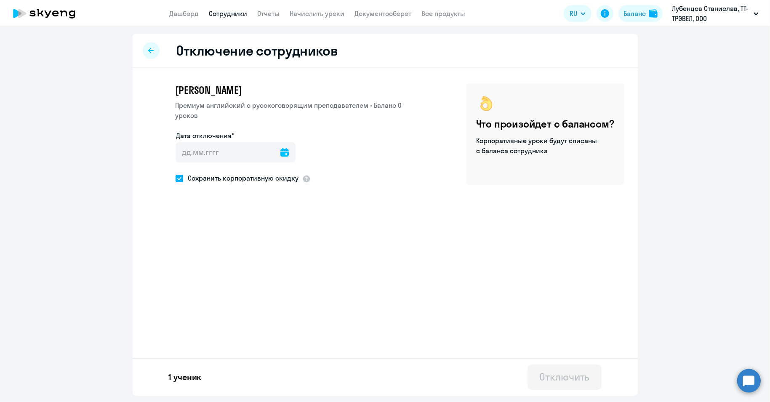
click at [280, 152] on icon at bounding box center [284, 152] width 8 height 8
click at [256, 232] on span "5" at bounding box center [254, 231] width 15 height 15
type input "[DATE]"
click at [562, 375] on div "Отключить" at bounding box center [564, 376] width 50 height 13
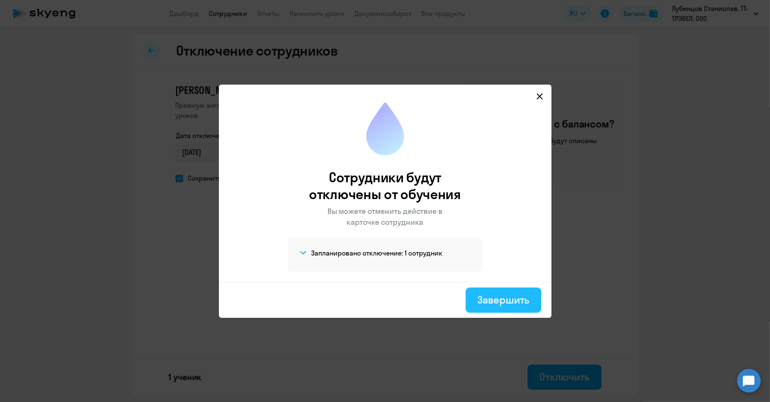
click at [508, 305] on div "Завершить" at bounding box center [503, 299] width 52 height 13
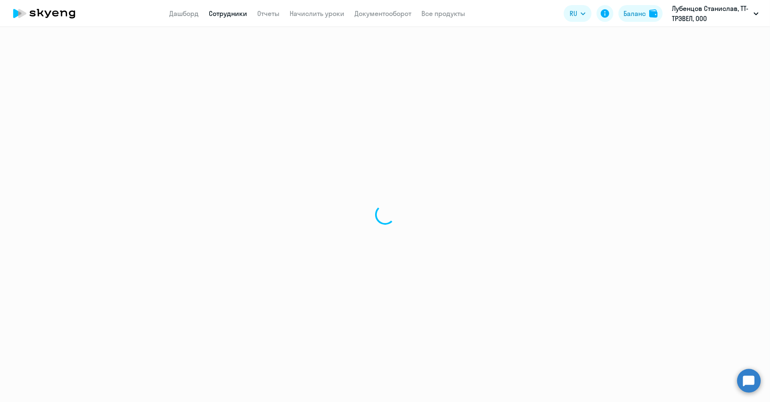
select select "30"
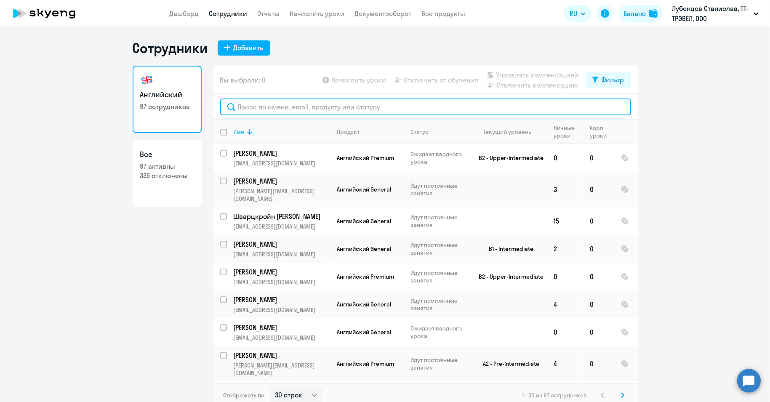
click at [265, 114] on input "text" at bounding box center [425, 106] width 411 height 17
paste input "[PERSON_NAME]"
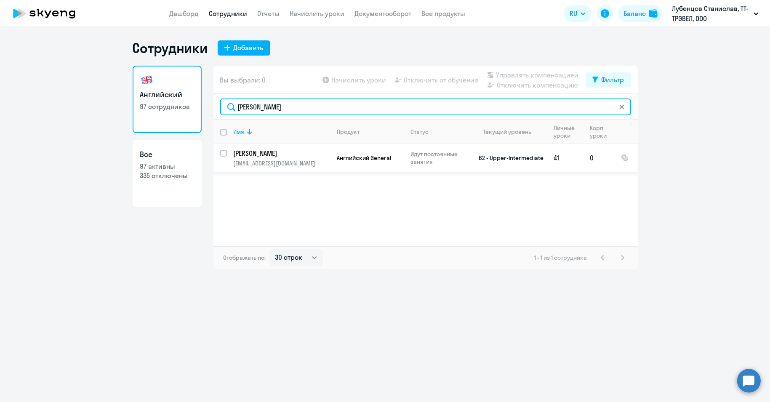
type input "[PERSON_NAME]"
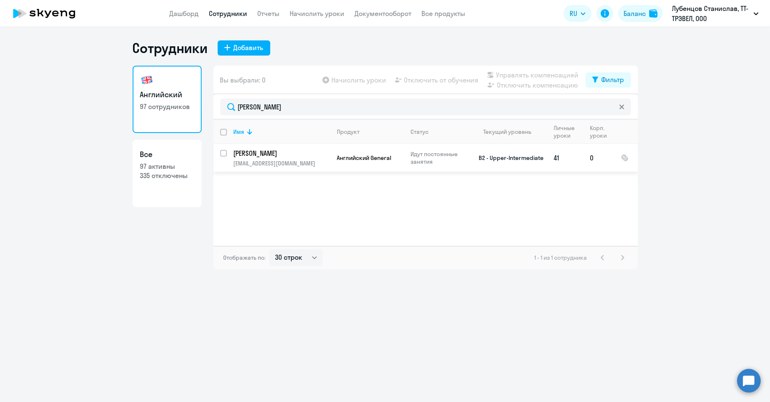
click at [224, 154] on input "select row 4179968" at bounding box center [228, 158] width 17 height 17
checkbox input "true"
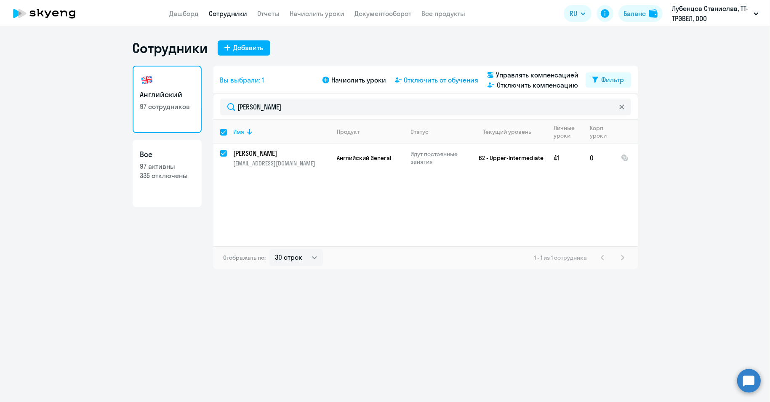
click at [426, 82] on span "Отключить от обучения" at bounding box center [441, 80] width 75 height 10
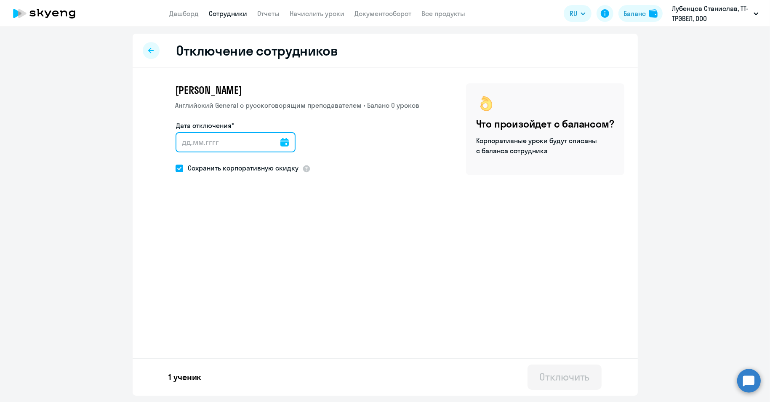
click at [269, 141] on input "Дата отключения*" at bounding box center [236, 142] width 120 height 20
click at [280, 141] on icon at bounding box center [284, 142] width 8 height 8
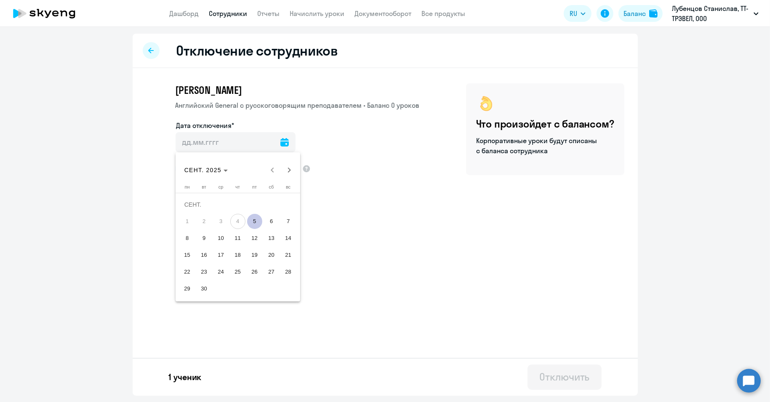
click at [258, 222] on span "5" at bounding box center [254, 221] width 15 height 15
type input "[DATE]"
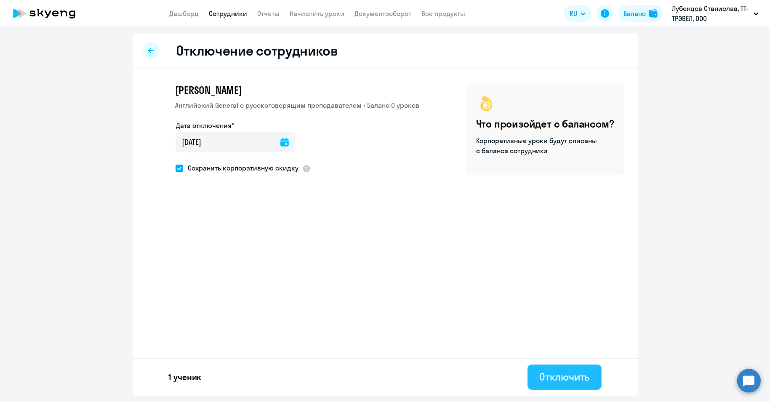
click at [567, 379] on div "Отключить" at bounding box center [564, 376] width 50 height 13
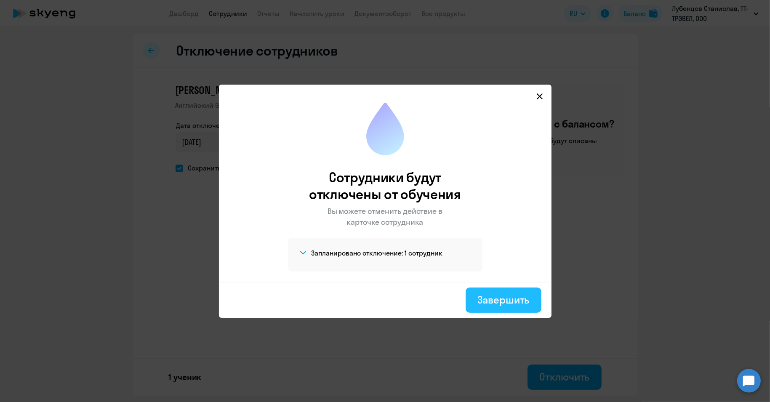
click at [538, 298] on button "Завершить" at bounding box center [503, 299] width 75 height 25
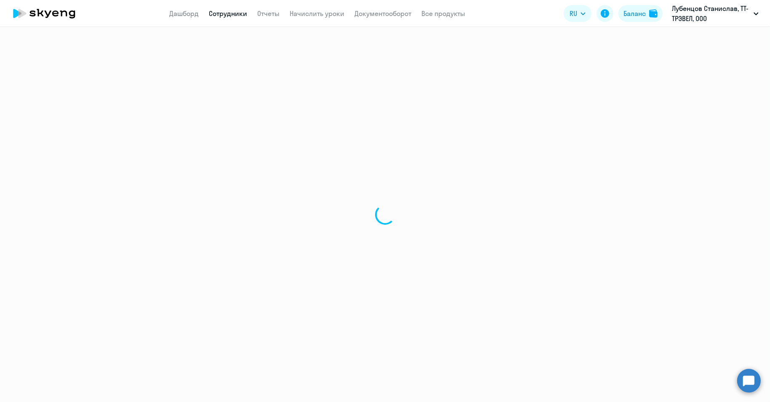
select select "30"
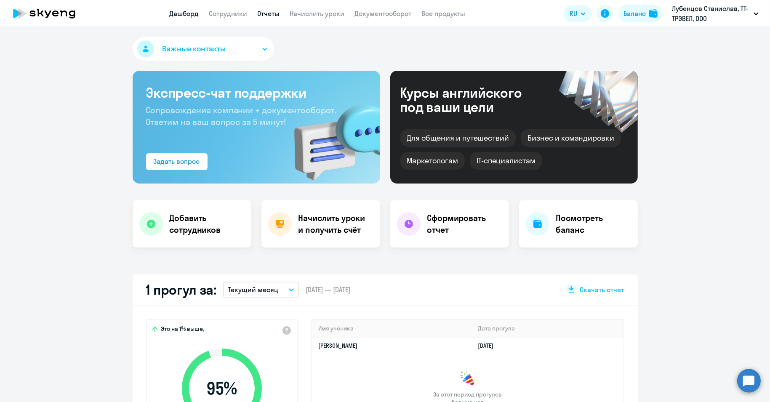
click at [272, 16] on link "Отчеты" at bounding box center [269, 13] width 22 height 8
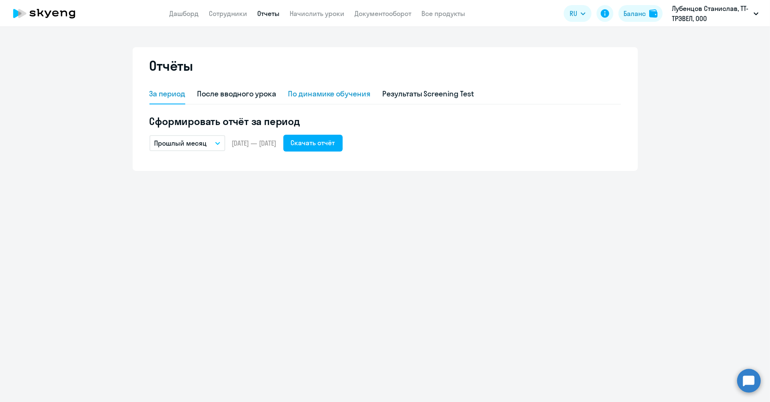
click at [328, 98] on div "По динамике обучения" at bounding box center [329, 93] width 82 height 11
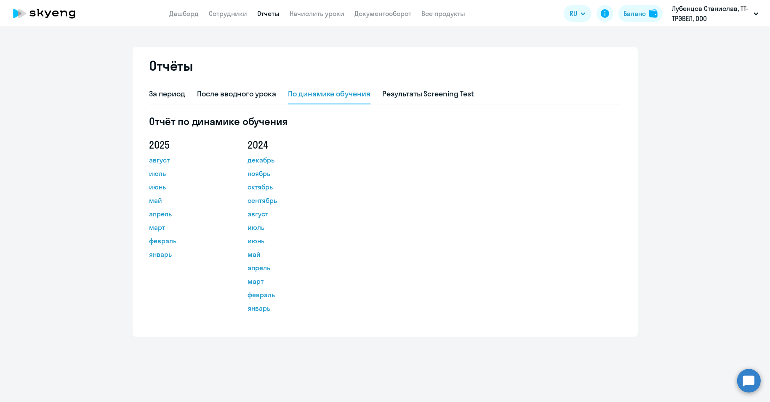
click at [164, 162] on link "август" at bounding box center [187, 160] width 76 height 10
